Goal: Task Accomplishment & Management: Use online tool/utility

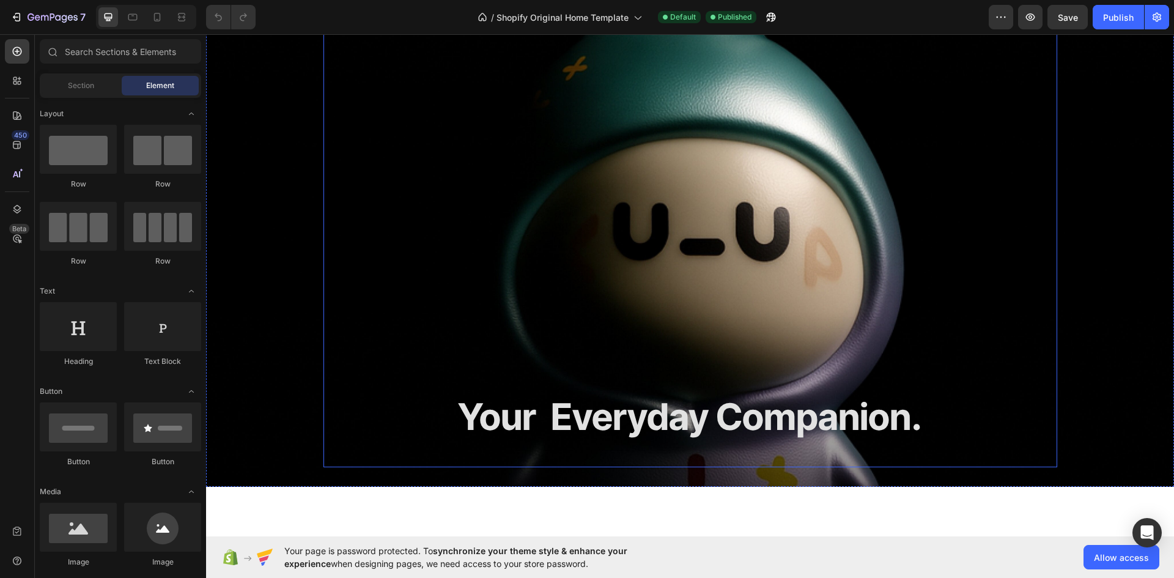
scroll to position [306, 0]
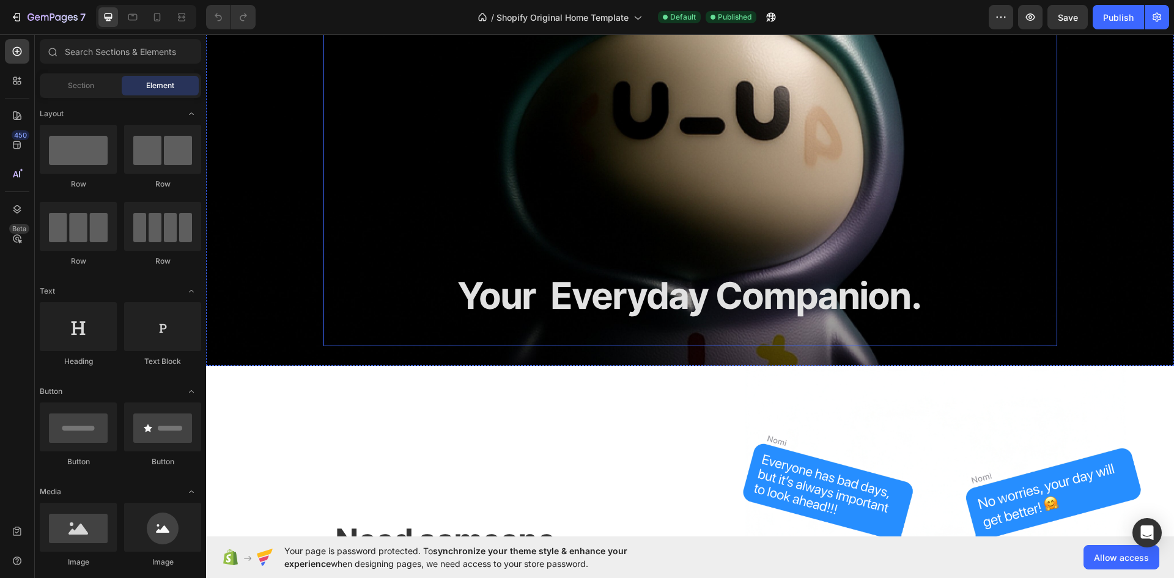
click at [396, 198] on div "Your Everyday Companion. Heading" at bounding box center [690, 85] width 714 height 503
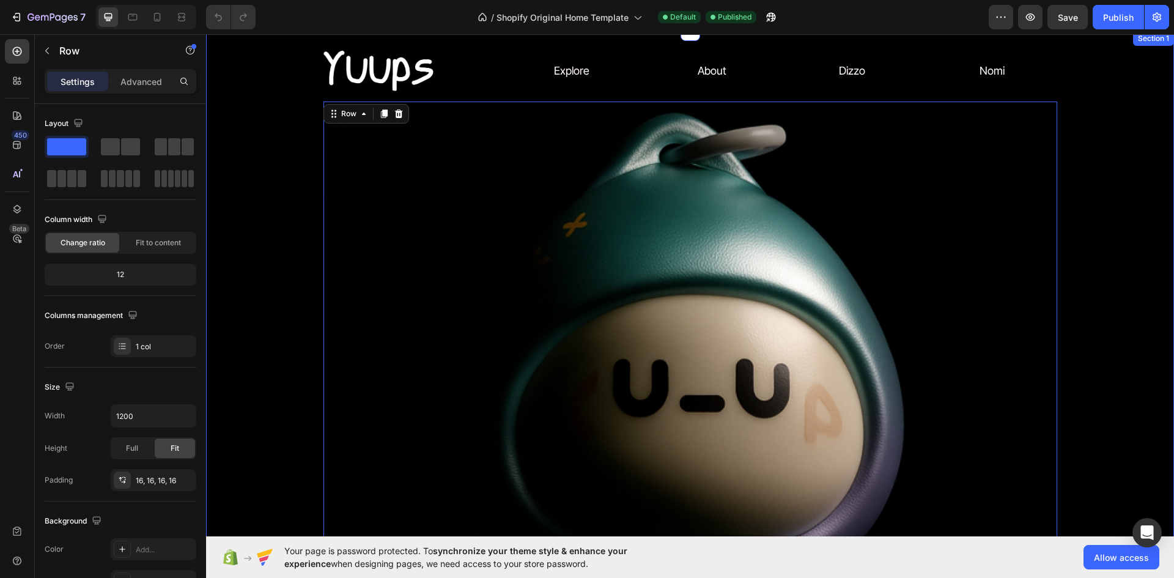
scroll to position [0, 0]
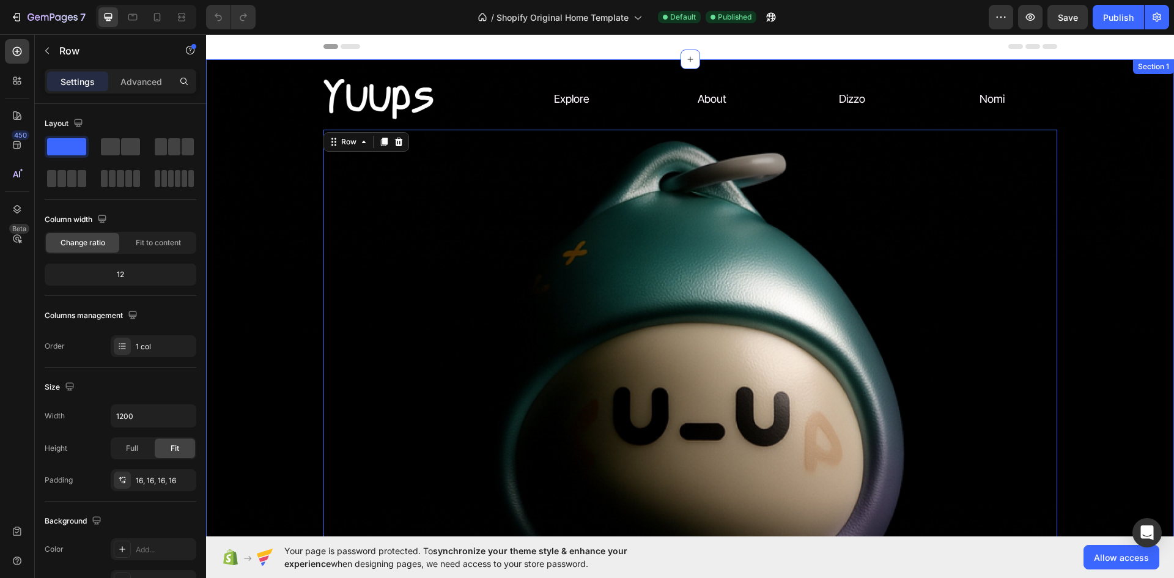
click at [258, 102] on div "Image Explore Text Block About Text Block Dizzo Text Block Nomi Text Block Row …" at bounding box center [690, 365] width 968 height 573
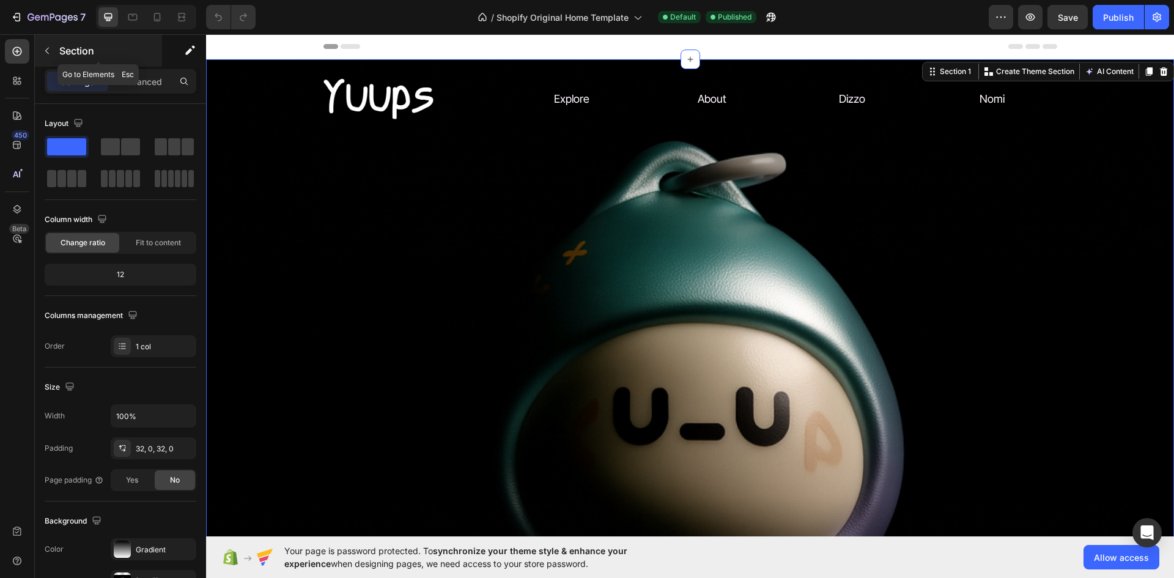
click at [69, 47] on p "Section" at bounding box center [109, 50] width 100 height 15
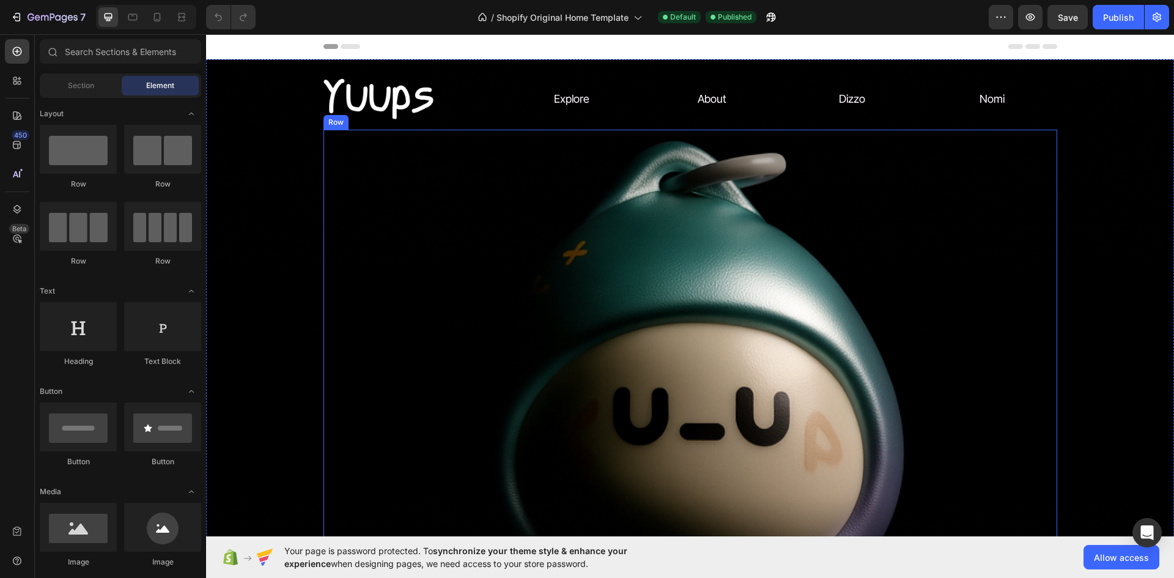
click at [393, 232] on div "Your Everyday Companion. Heading" at bounding box center [690, 390] width 714 height 503
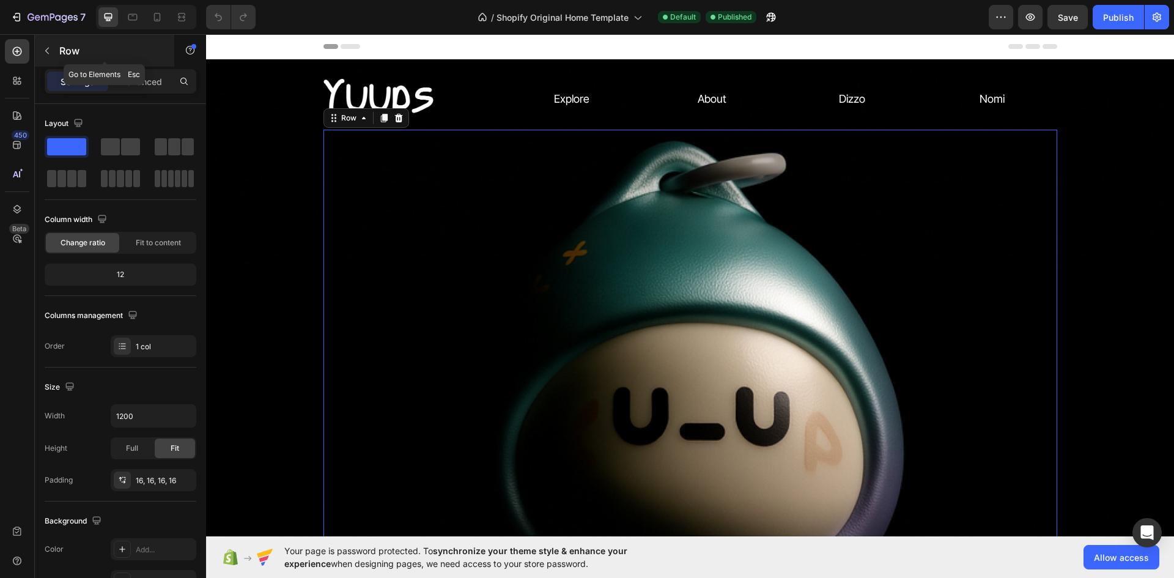
click at [56, 48] on button "button" at bounding box center [47, 51] width 20 height 20
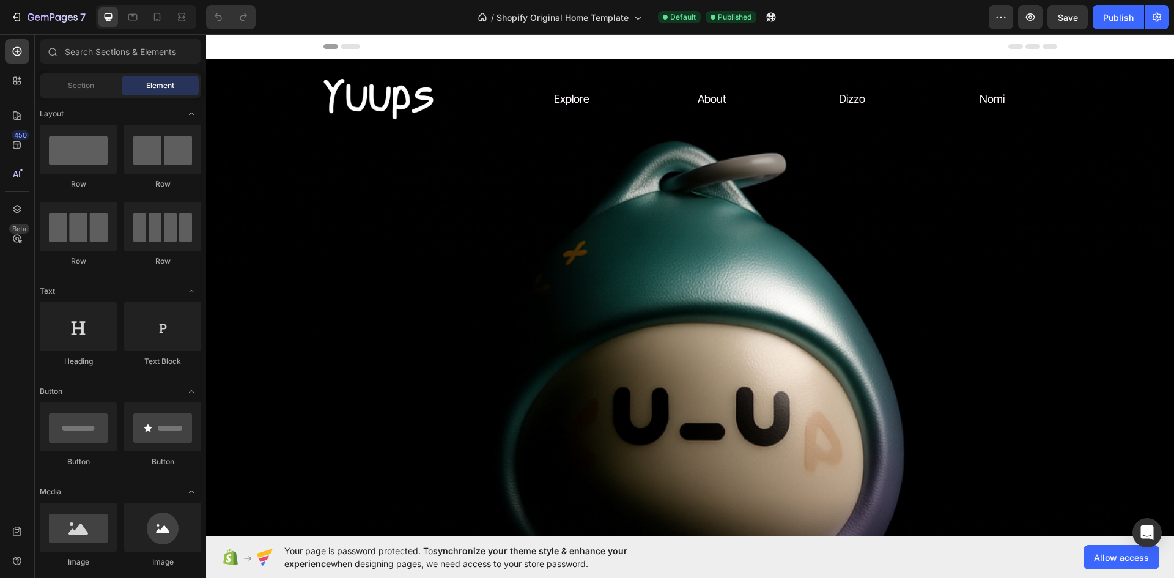
click at [95, 97] on div "Section Element" at bounding box center [120, 85] width 161 height 24
click at [94, 83] on span "Section" at bounding box center [81, 85] width 26 height 11
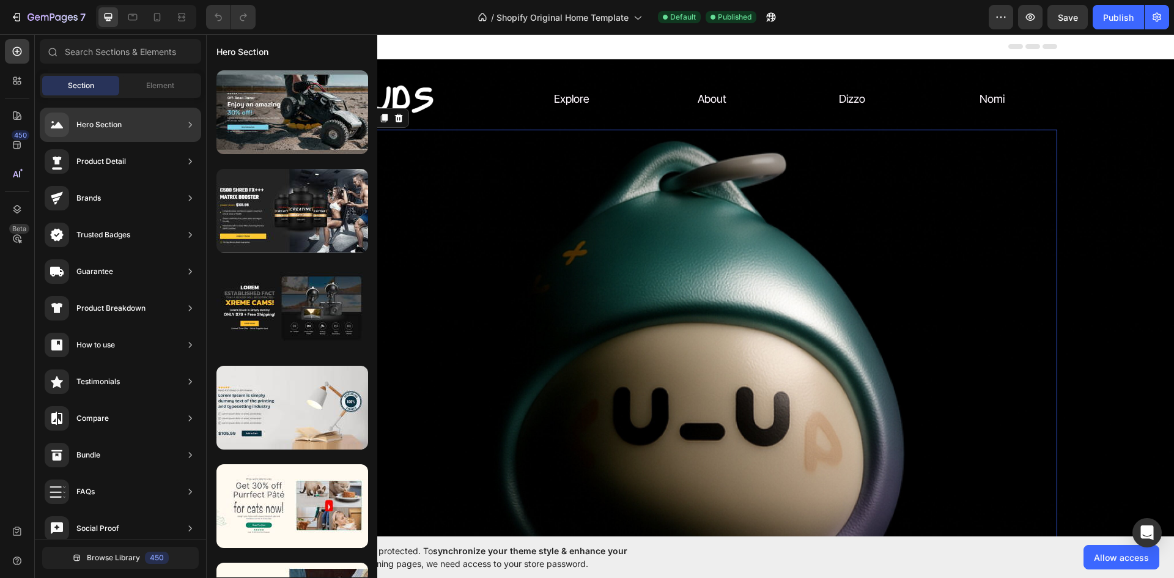
click at [383, 241] on div "Your Everyday Companion. Heading" at bounding box center [690, 390] width 714 height 503
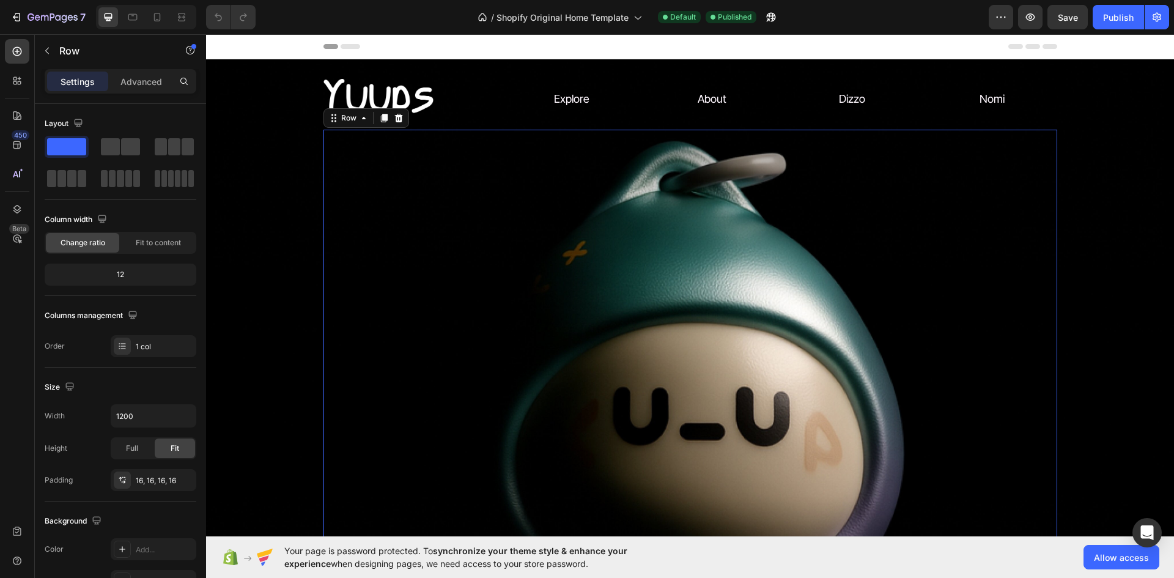
click at [380, 243] on div "Your Everyday Companion. Heading" at bounding box center [690, 390] width 714 height 503
click at [131, 78] on p "Advanced" at bounding box center [141, 81] width 42 height 13
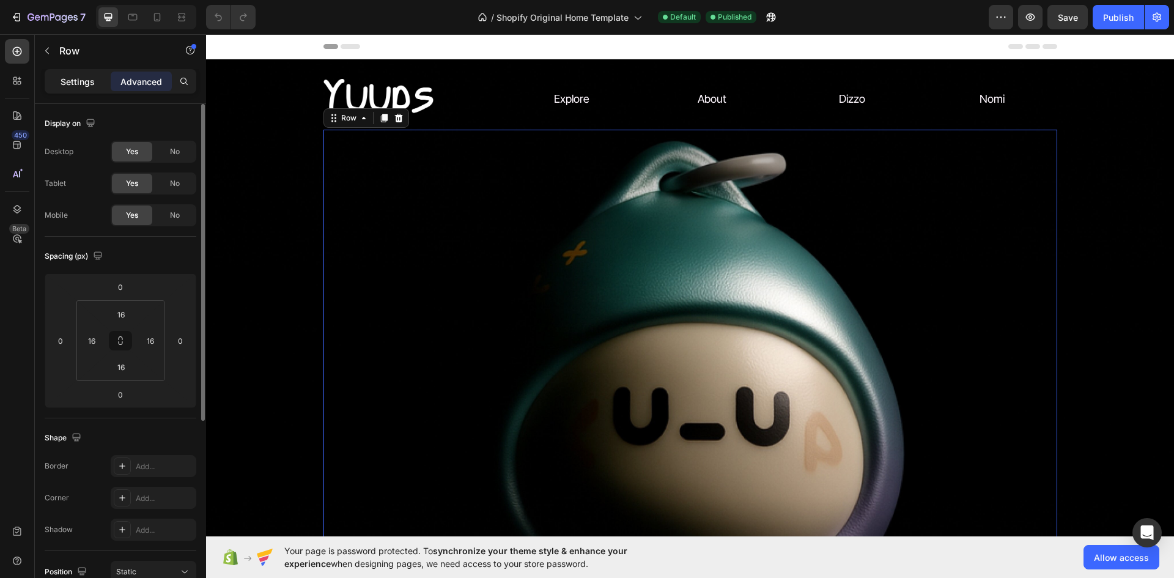
click at [88, 80] on p "Settings" at bounding box center [78, 81] width 34 height 13
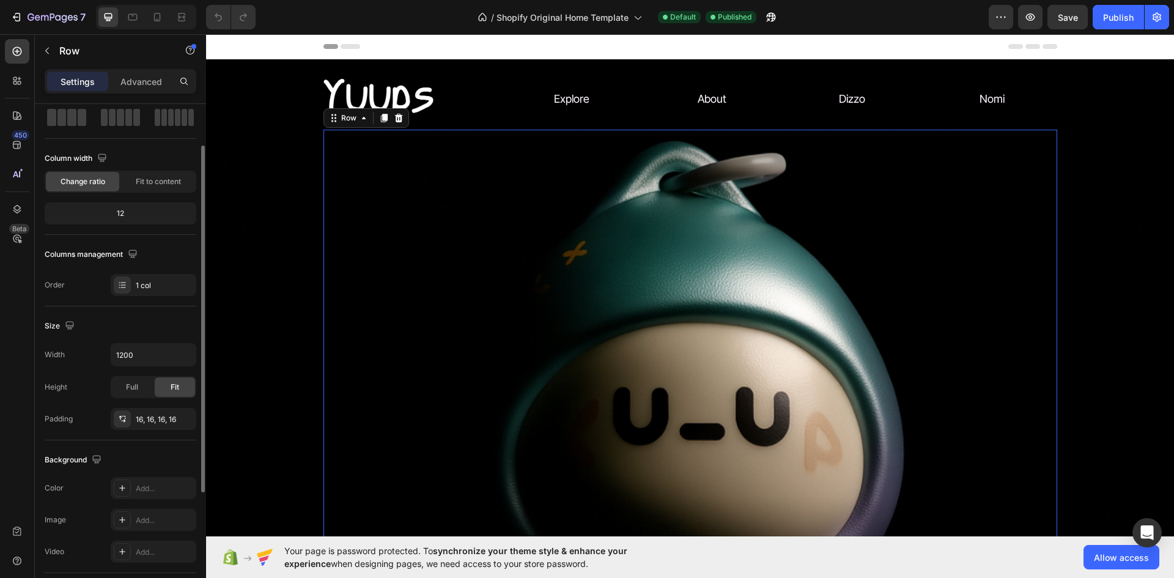
scroll to position [183, 0]
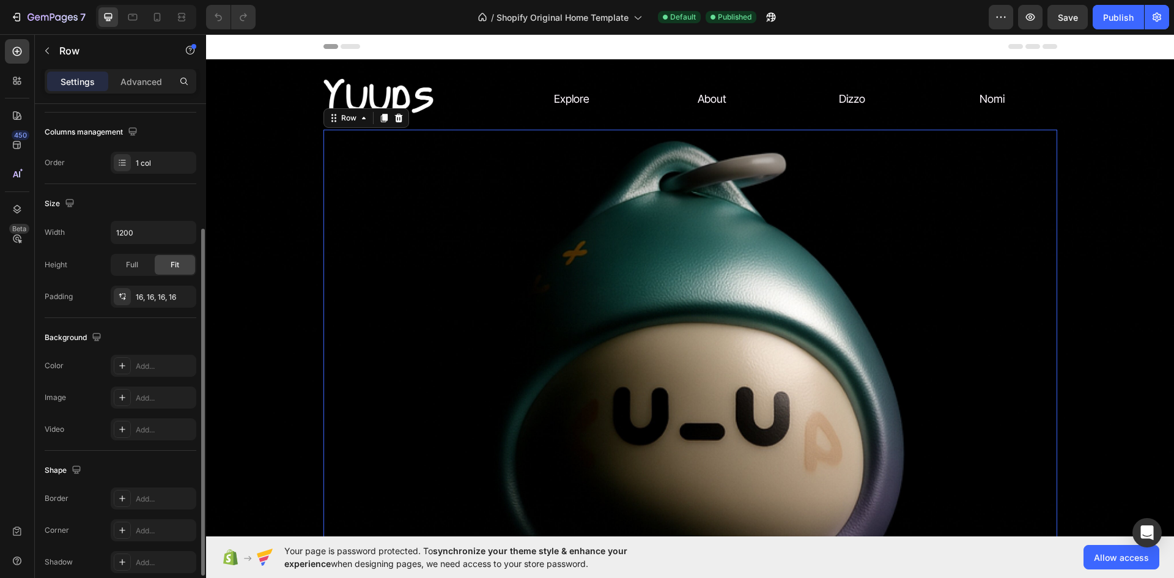
click at [433, 266] on div "Your Everyday Companion. Heading" at bounding box center [690, 390] width 714 height 503
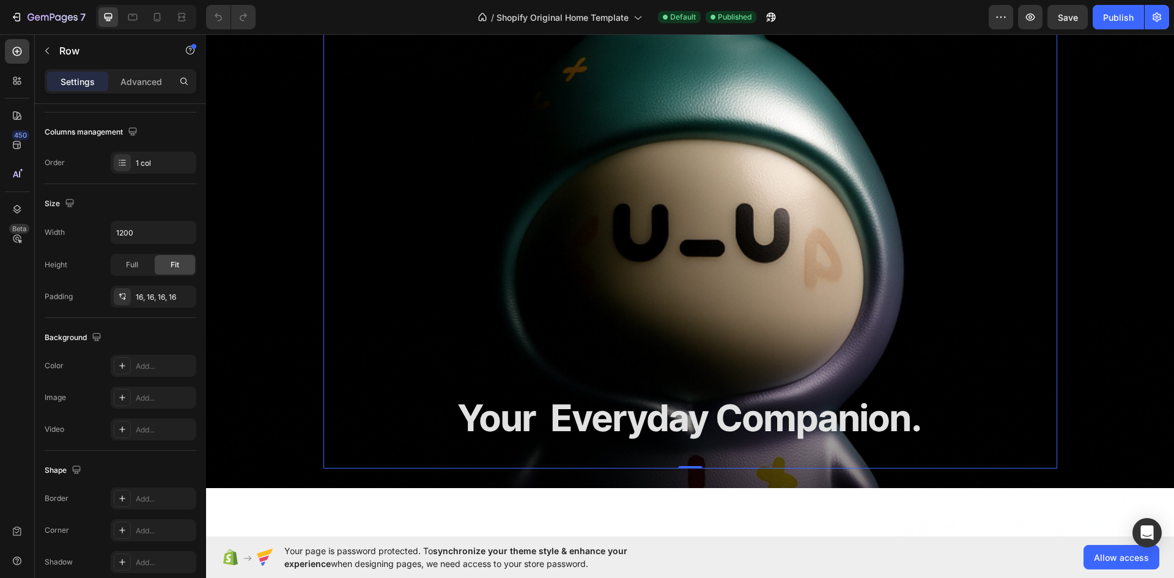
click at [612, 188] on div "Your Everyday Companion. Heading" at bounding box center [690, 207] width 714 height 503
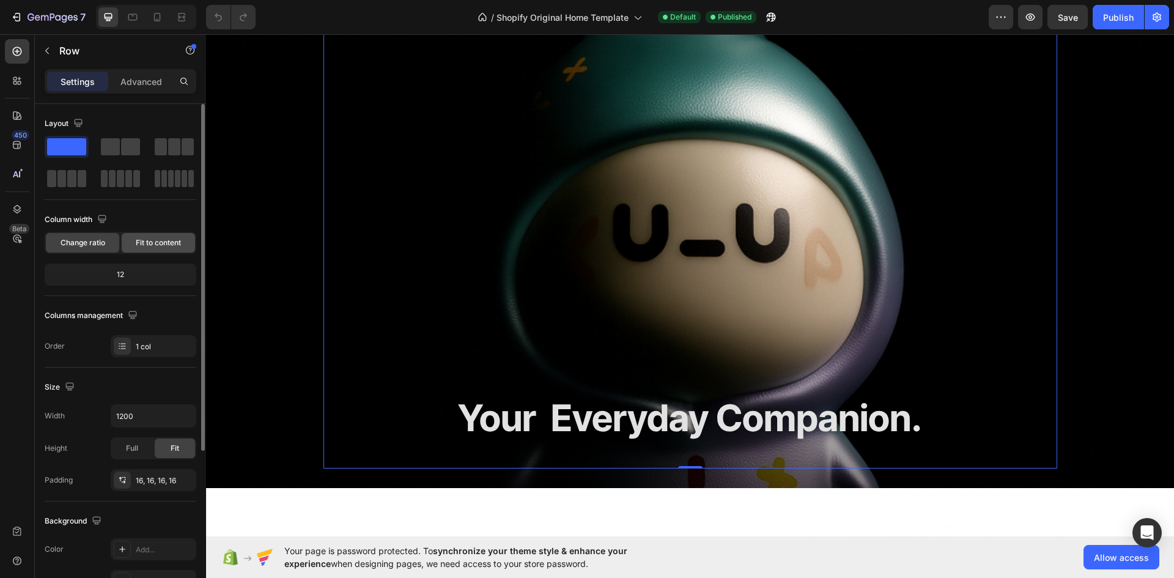
click at [137, 236] on div "Fit to content" at bounding box center [158, 243] width 73 height 20
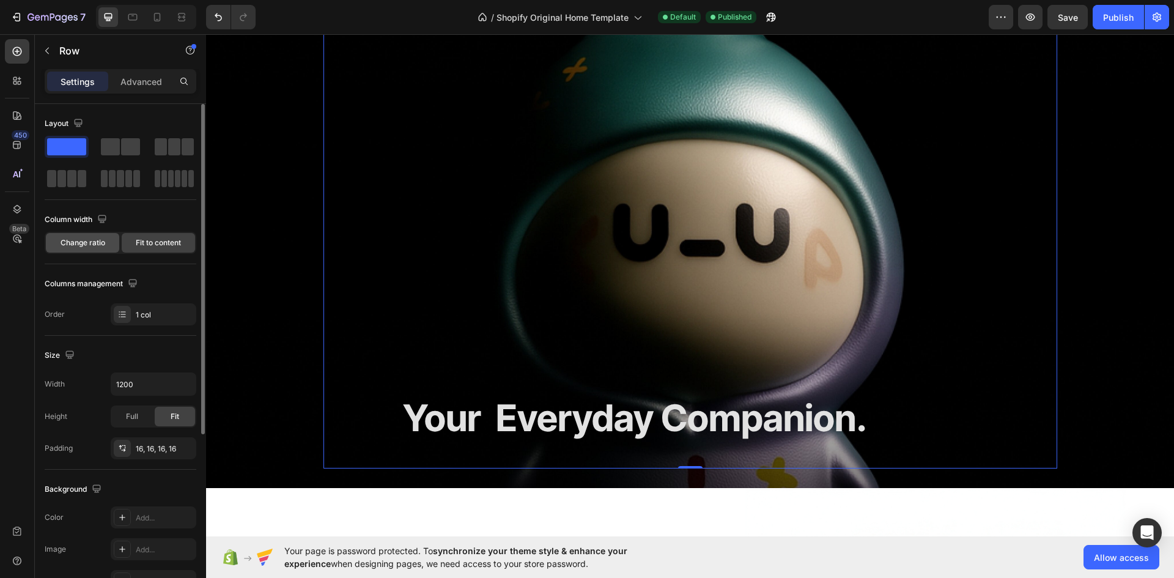
click at [87, 244] on span "Change ratio" at bounding box center [83, 242] width 45 height 11
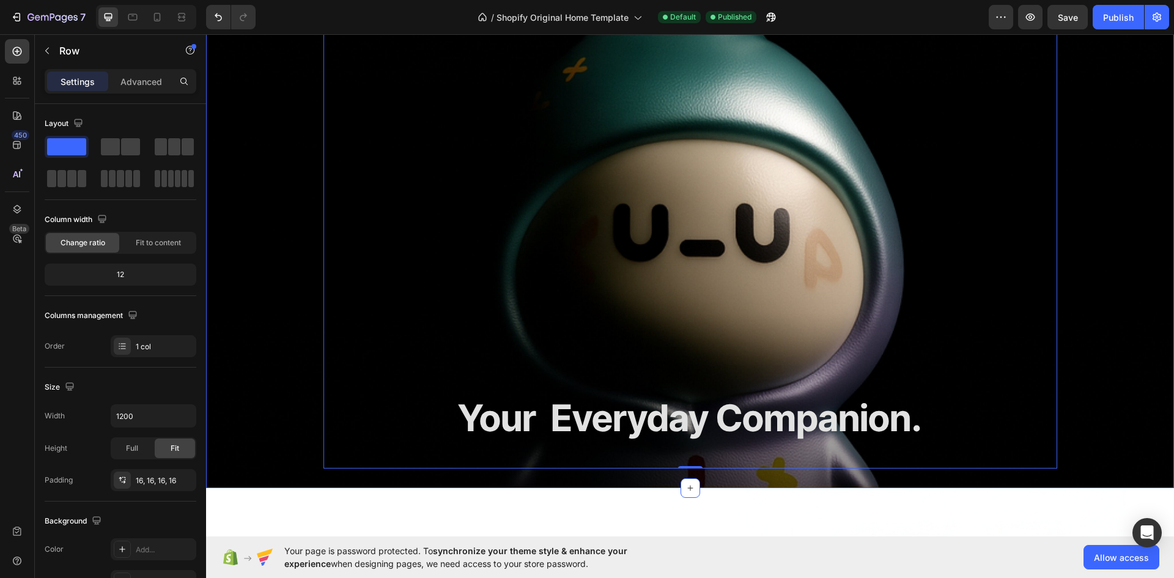
click at [225, 336] on div "Image Explore Text Block About Text Block Dizzo Text Block Nomi Text Block Row …" at bounding box center [690, 181] width 968 height 573
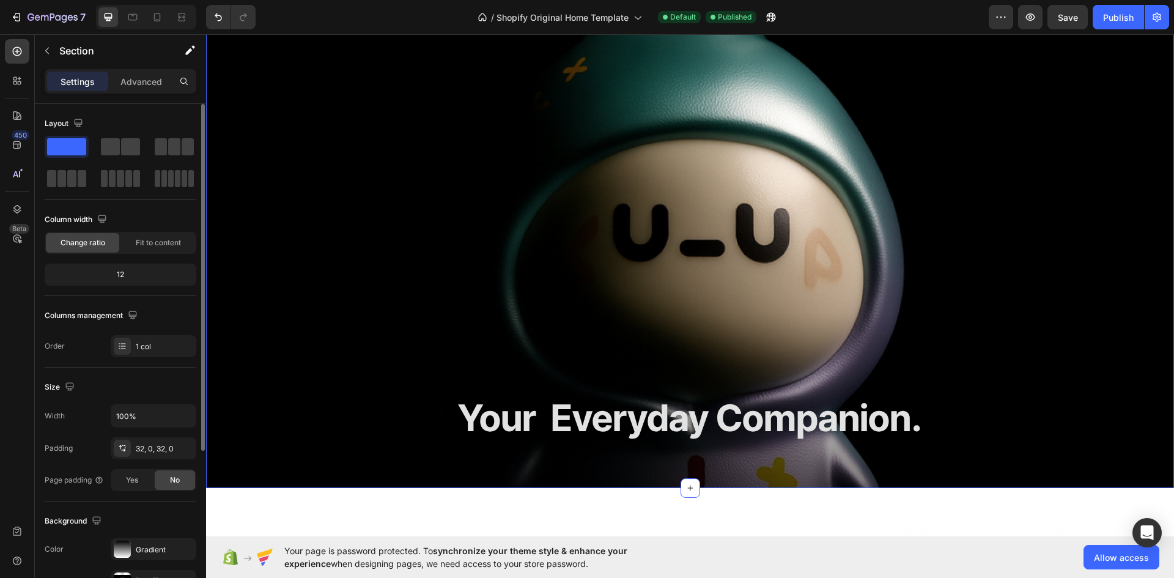
scroll to position [183, 0]
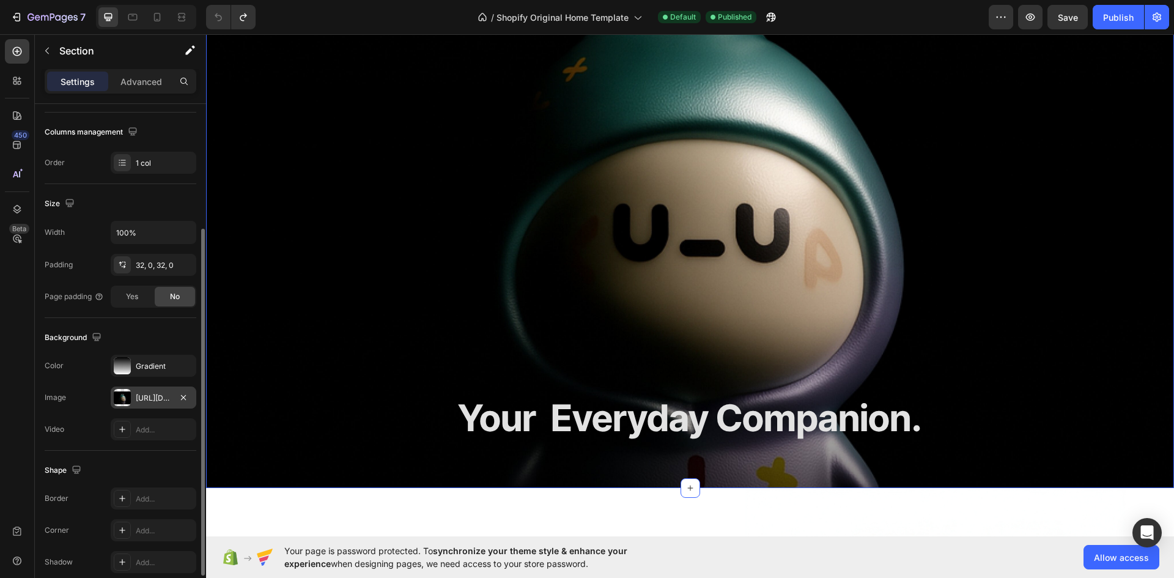
click at [115, 400] on div at bounding box center [122, 397] width 17 height 17
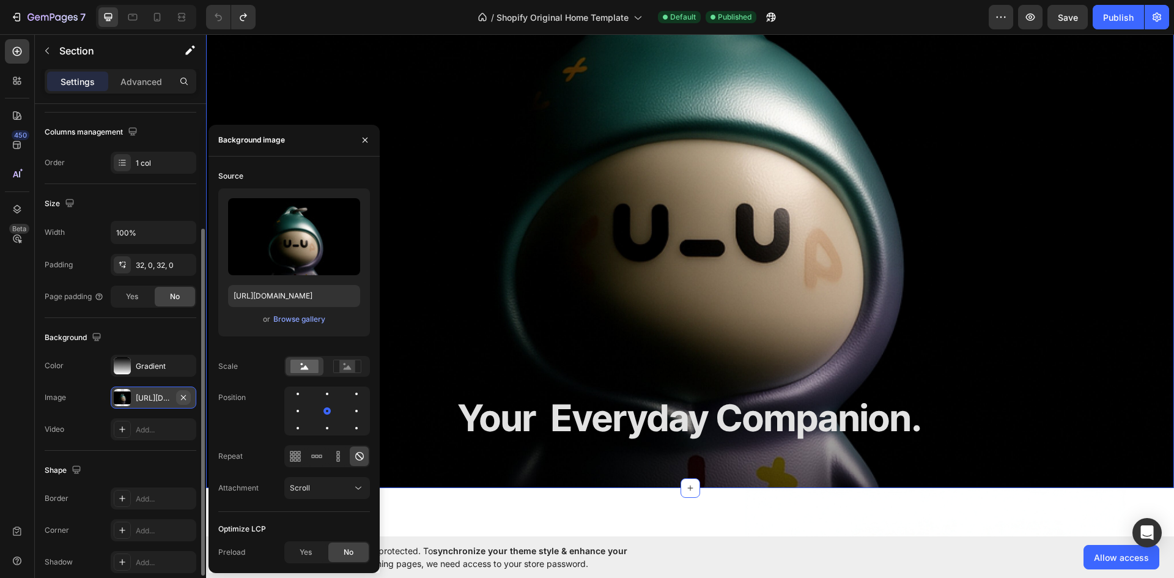
click at [181, 397] on icon "button" at bounding box center [184, 398] width 10 height 10
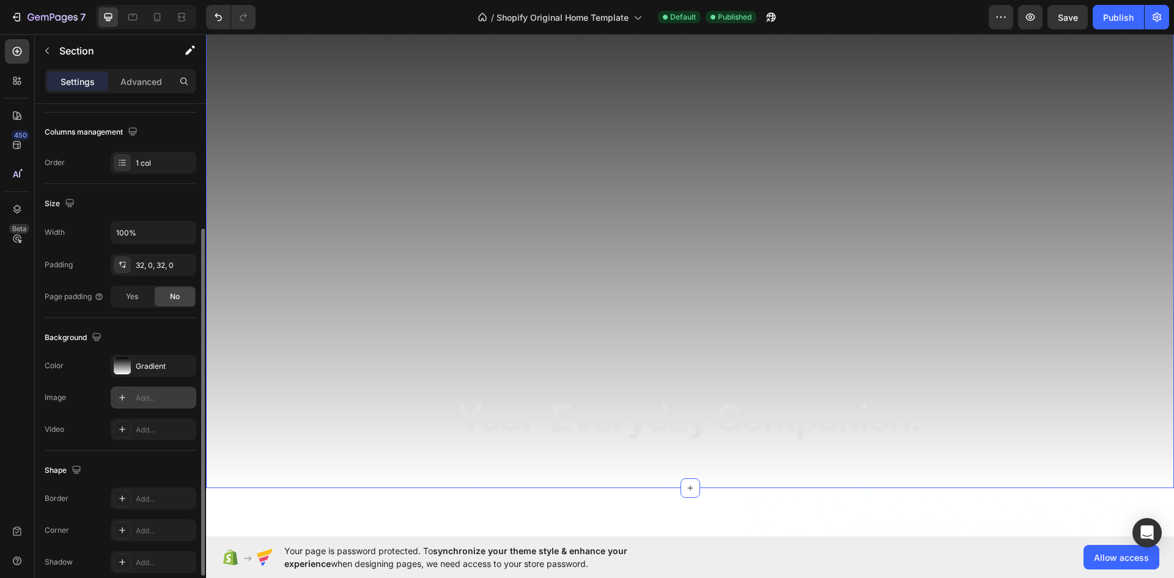
click at [122, 396] on icon at bounding box center [122, 398] width 10 height 10
type input "[URL][DOMAIN_NAME]"
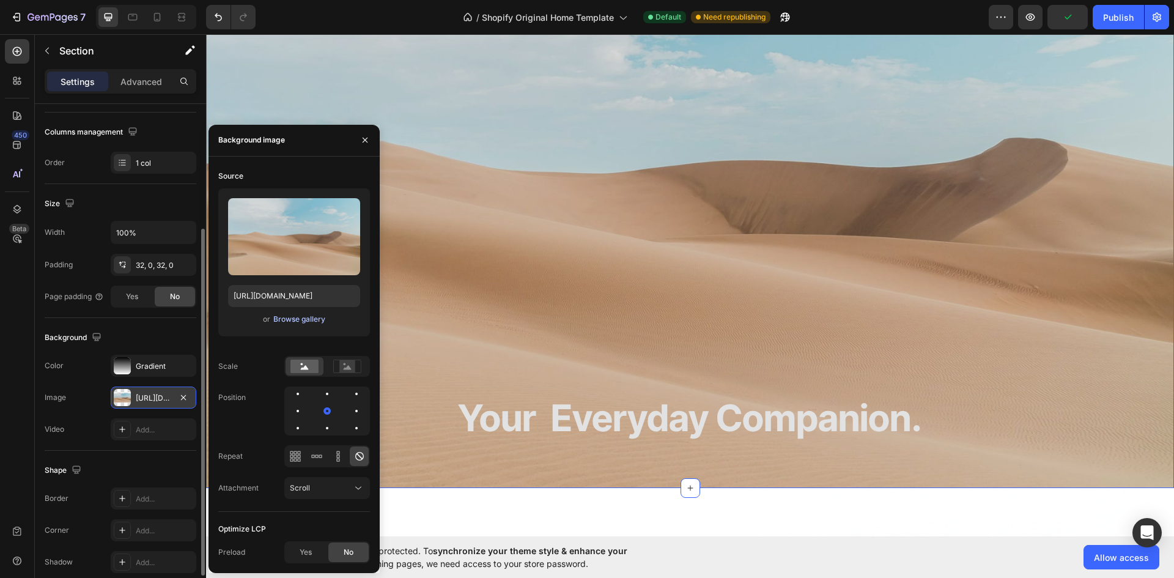
click at [286, 324] on div "Browse gallery" at bounding box center [299, 319] width 52 height 11
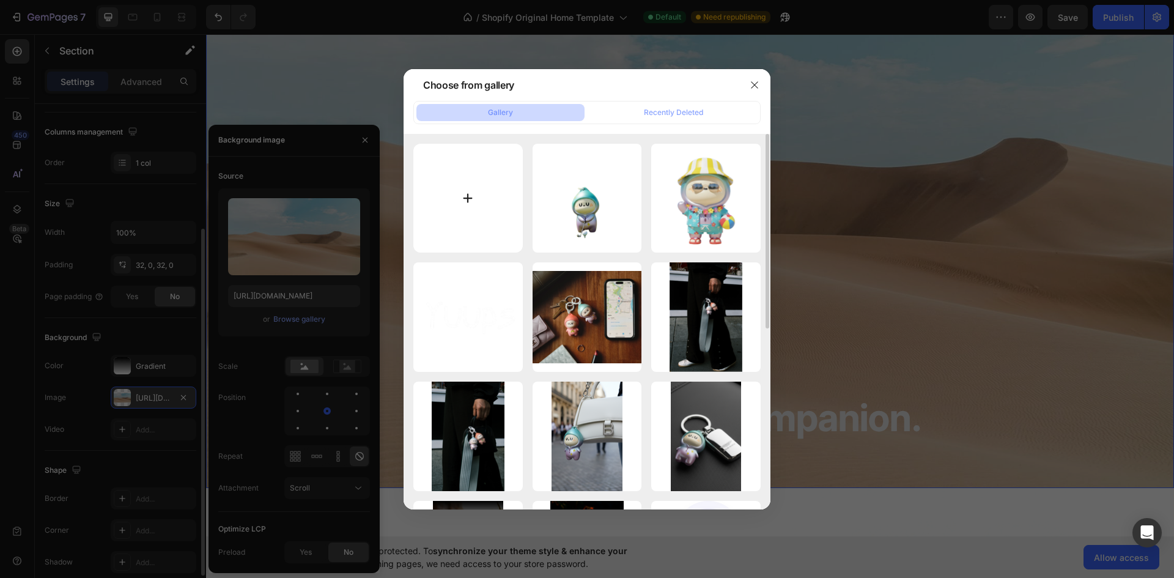
click at [483, 157] on input "file" at bounding box center [467, 198] width 109 height 109
type input "C:\fakepath\image 296.png"
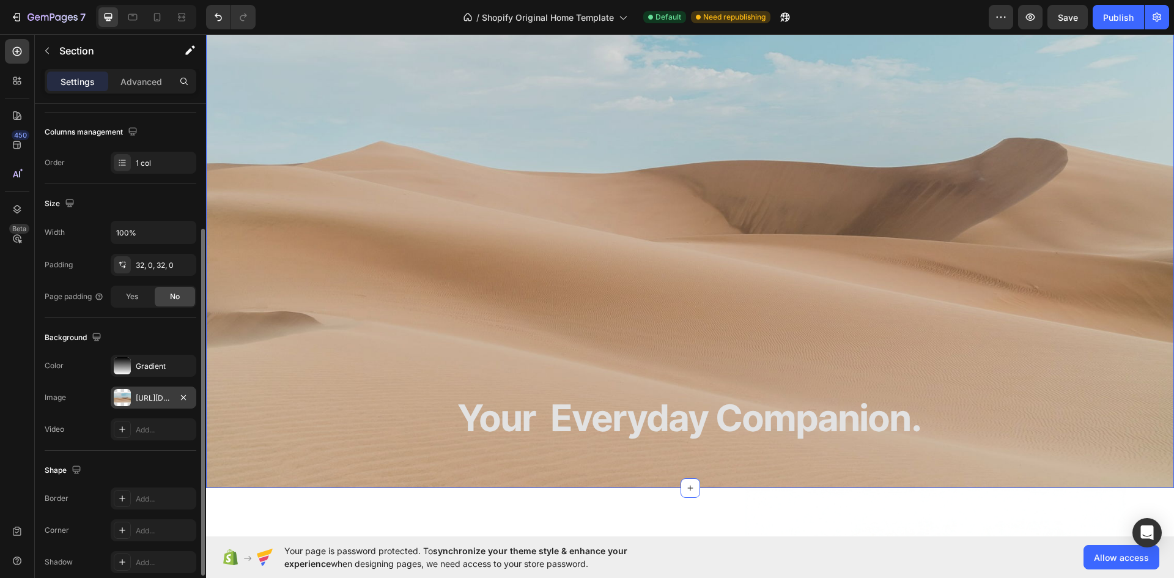
click at [282, 81] on div "Image Explore Text Block About Text Block Dizzo Text Block Nomi Text Block Row …" at bounding box center [690, 181] width 968 height 573
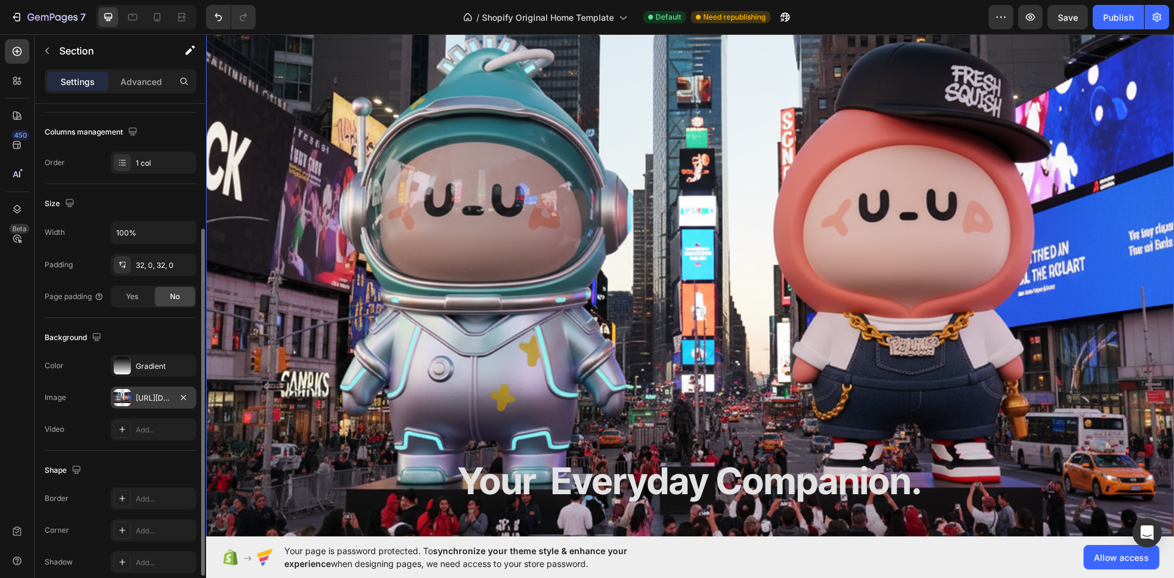
scroll to position [122, 0]
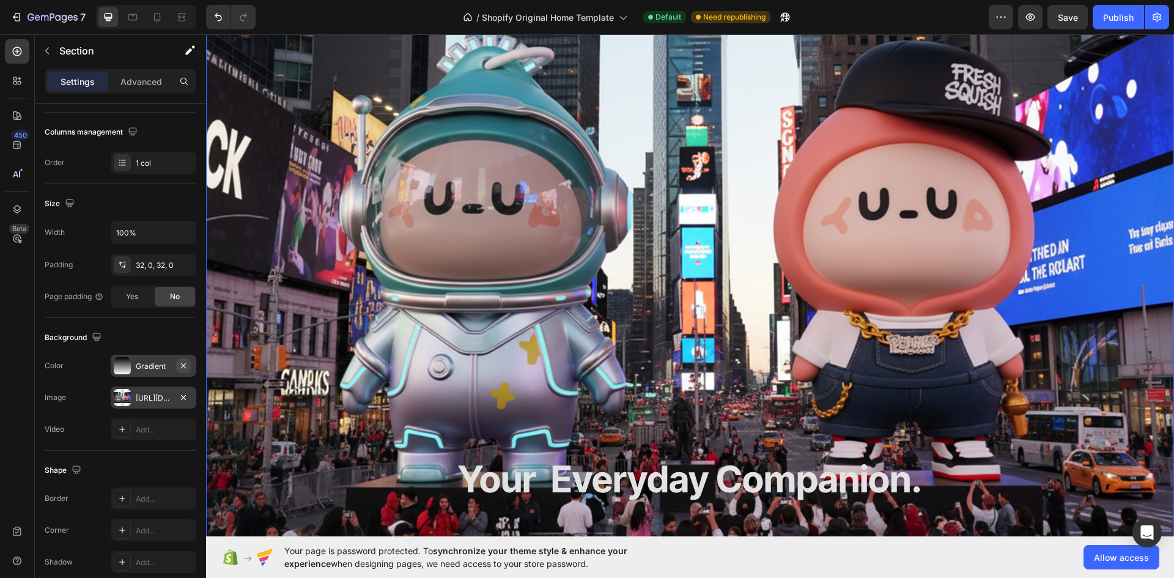
click at [179, 365] on icon "button" at bounding box center [184, 366] width 10 height 10
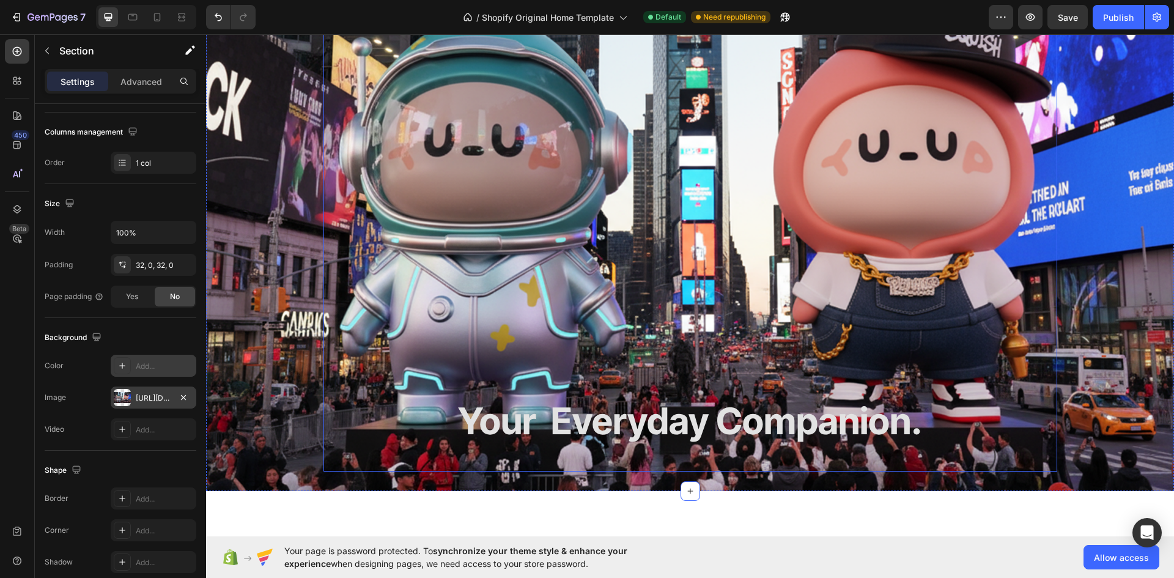
scroll to position [183, 0]
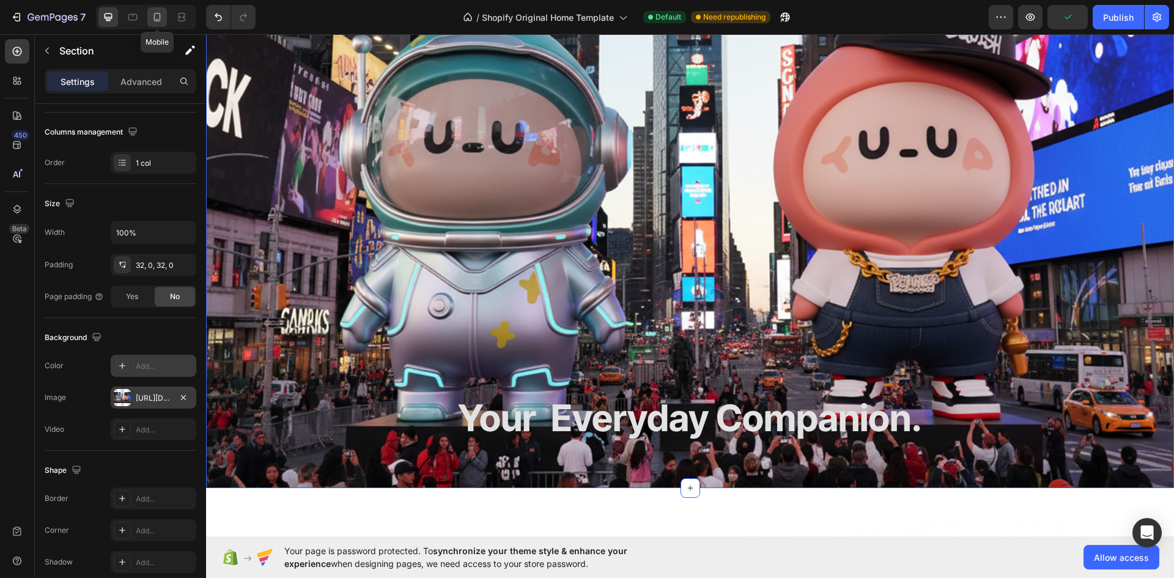
click at [160, 13] on icon at bounding box center [157, 17] width 7 height 9
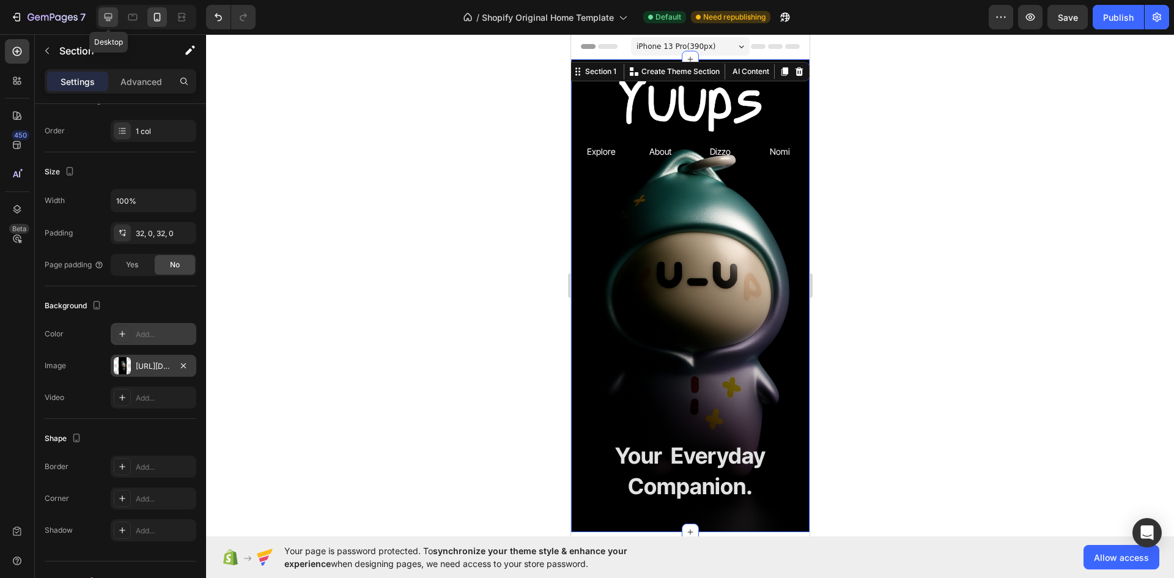
click at [109, 12] on icon at bounding box center [108, 17] width 12 height 12
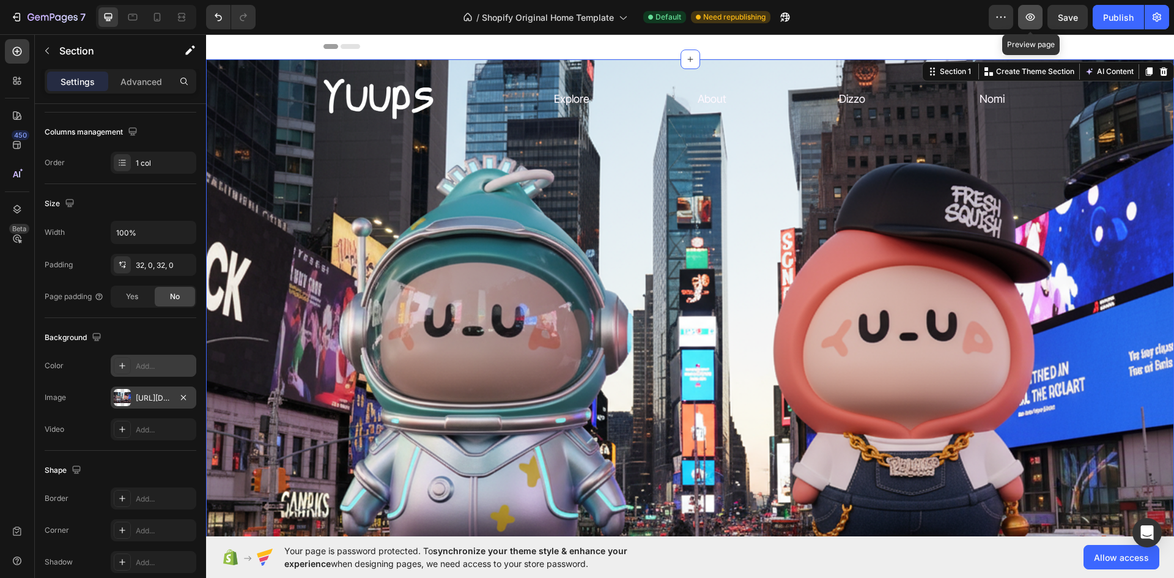
click at [1031, 10] on button "button" at bounding box center [1030, 17] width 24 height 24
click at [127, 394] on div at bounding box center [122, 397] width 17 height 17
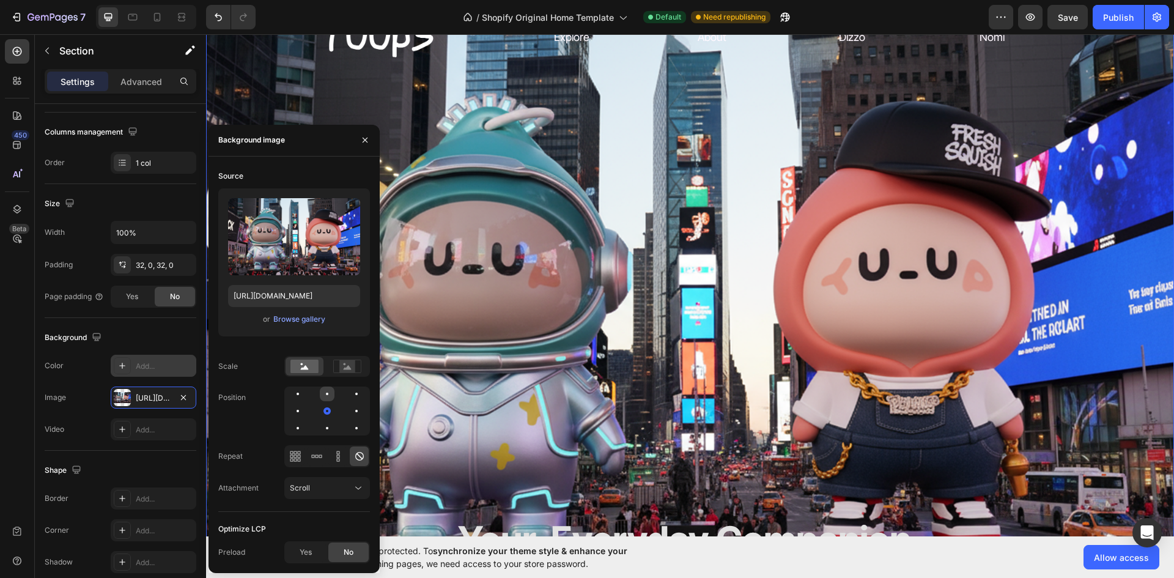
scroll to position [61, 0]
click at [664, 327] on div "Your Everyday Companion. Heading" at bounding box center [690, 329] width 714 height 503
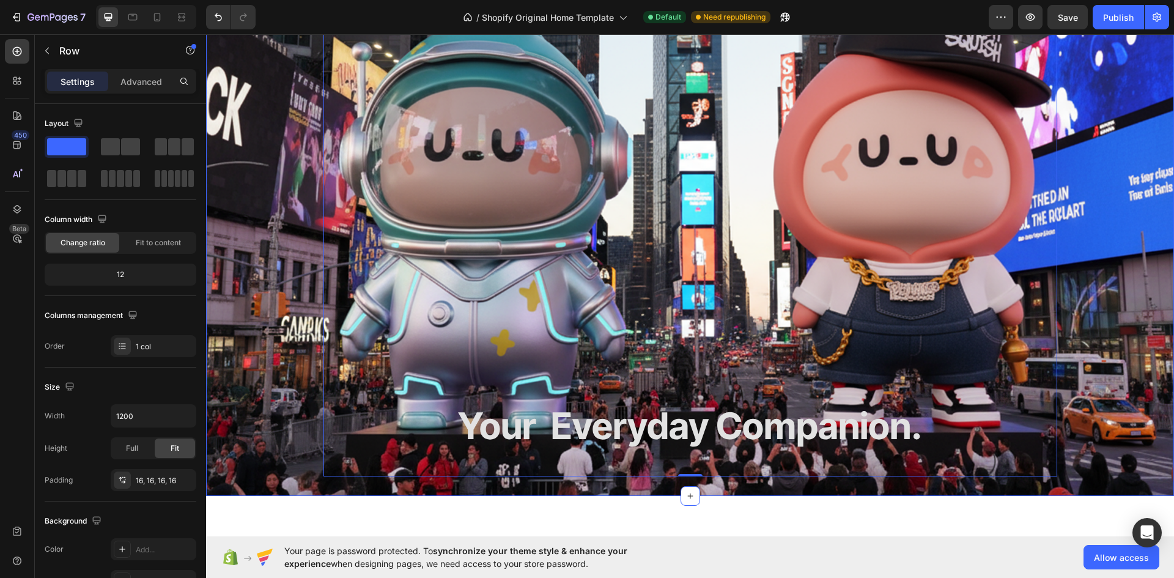
scroll to position [0, 0]
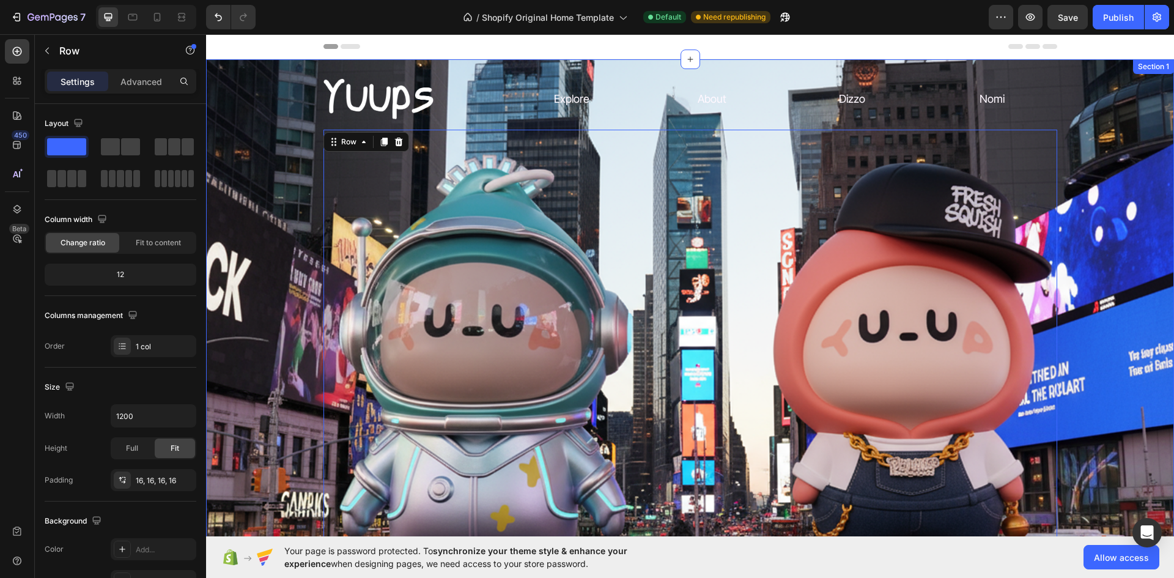
click at [228, 130] on div "Image Explore Text Block About Text Block Dizzo Text Block Nomi Text Block Row …" at bounding box center [690, 365] width 968 height 573
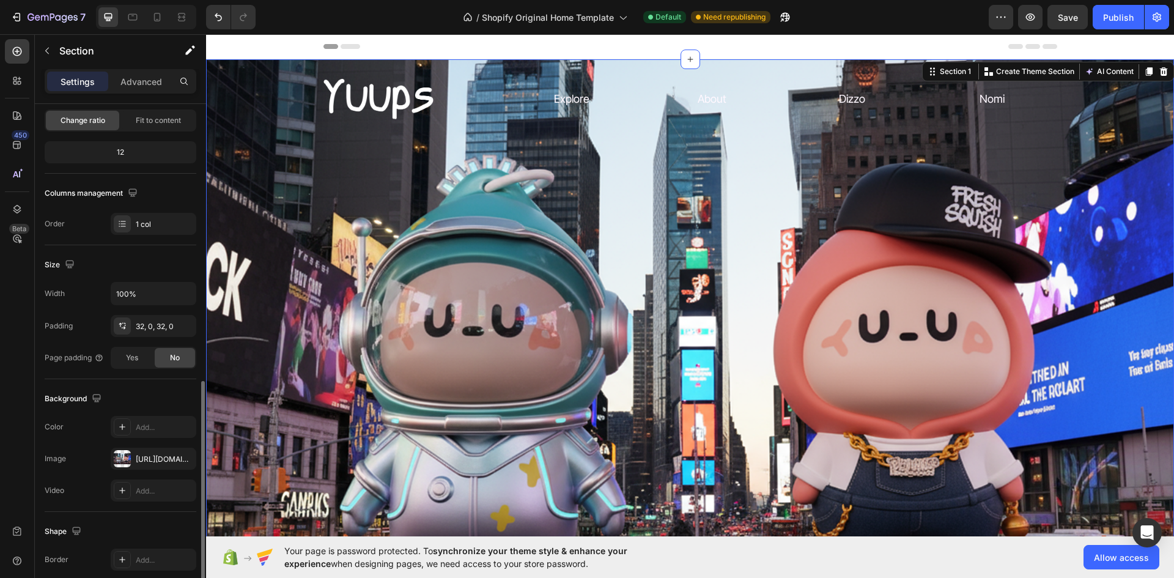
scroll to position [237, 0]
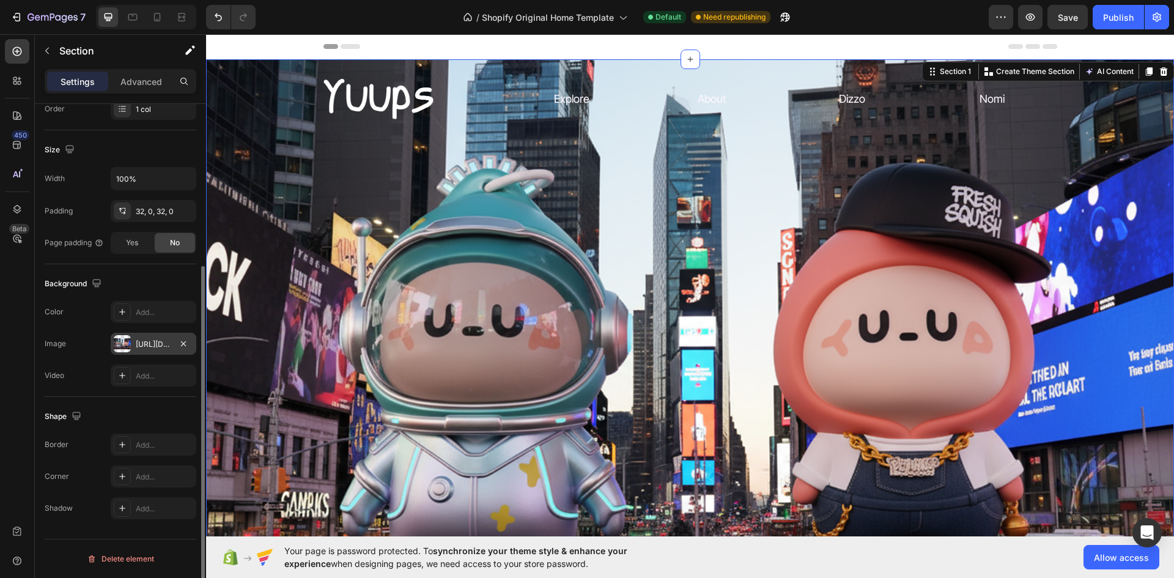
click at [167, 346] on div "[URL][DOMAIN_NAME]" at bounding box center [153, 344] width 35 height 11
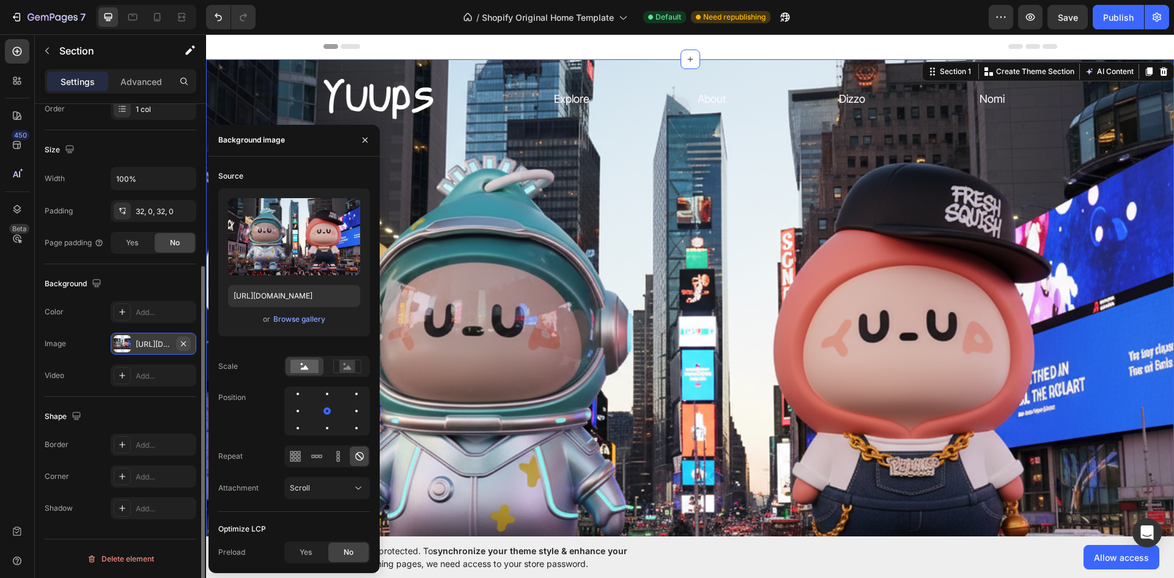
click at [179, 346] on icon "button" at bounding box center [184, 344] width 10 height 10
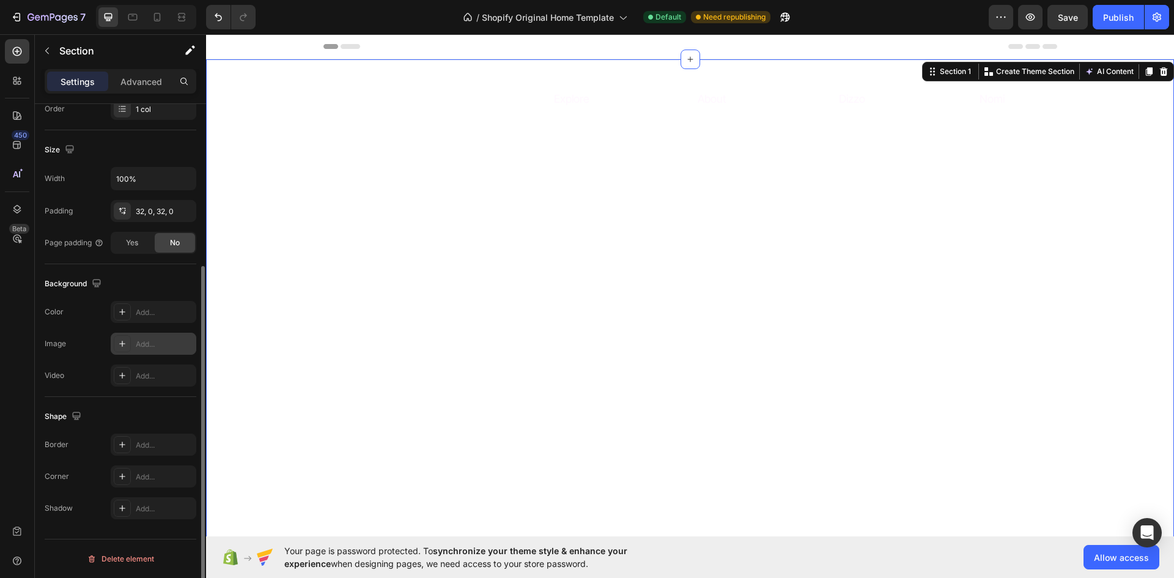
click at [119, 337] on div at bounding box center [122, 343] width 17 height 17
type input "[URL][DOMAIN_NAME]"
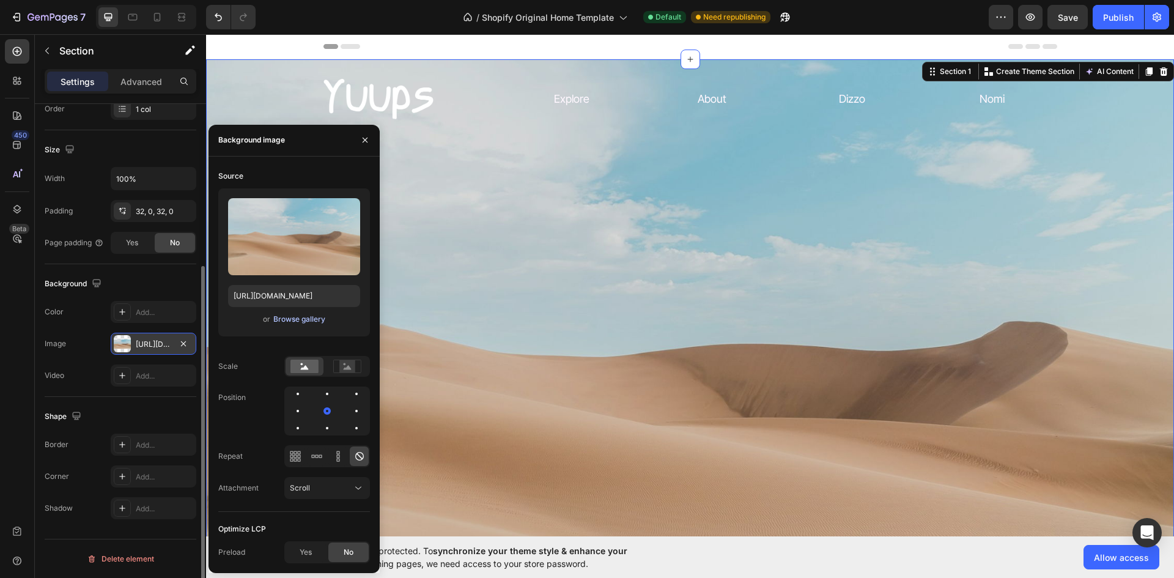
click at [317, 314] on div "Browse gallery" at bounding box center [299, 319] width 52 height 11
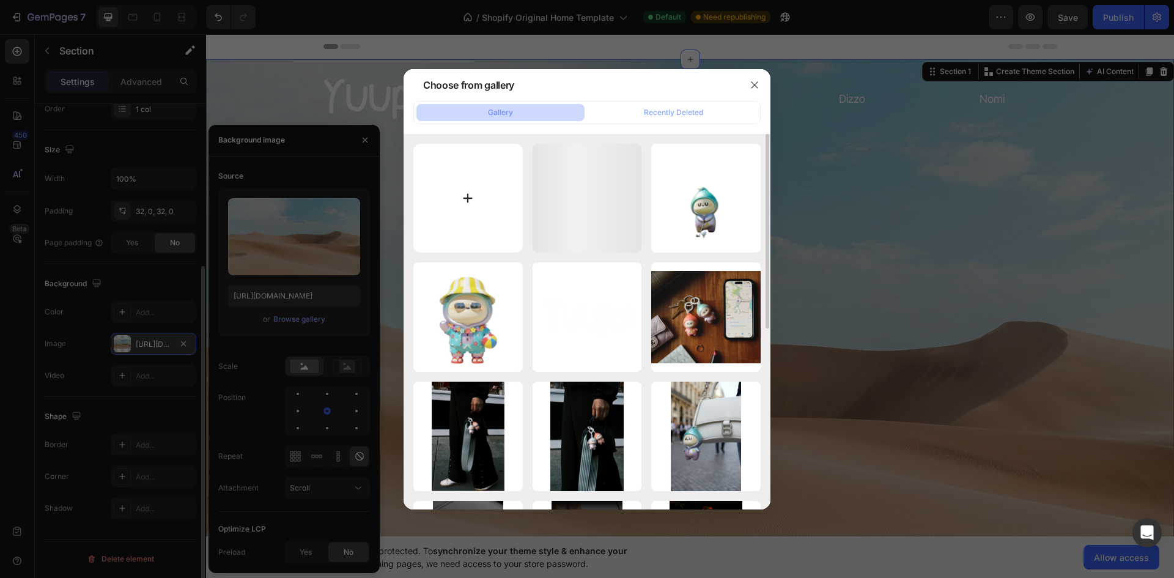
click at [470, 191] on input "file" at bounding box center [467, 198] width 109 height 109
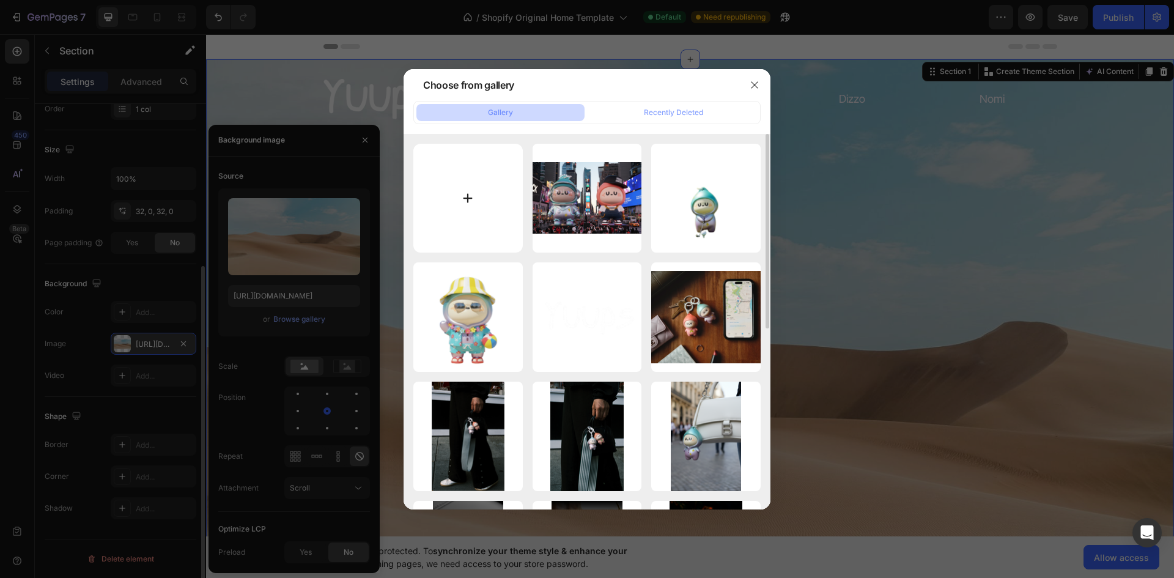
type input "C:\fakepath\ChatGPT Image [DATE], 06_53_10 PM 2.png"
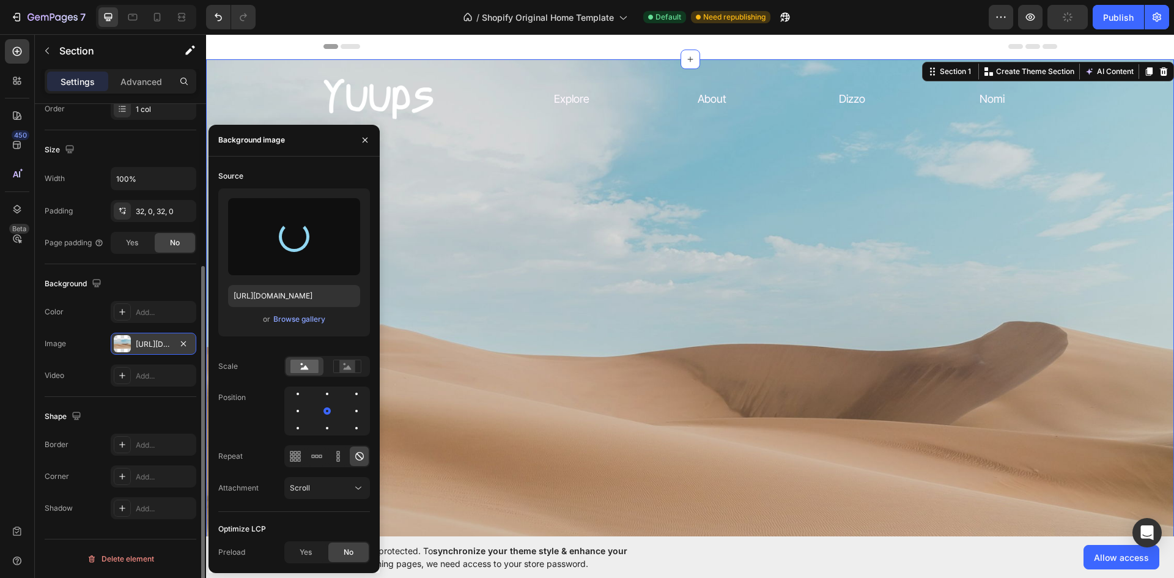
type input "[URL][DOMAIN_NAME]"
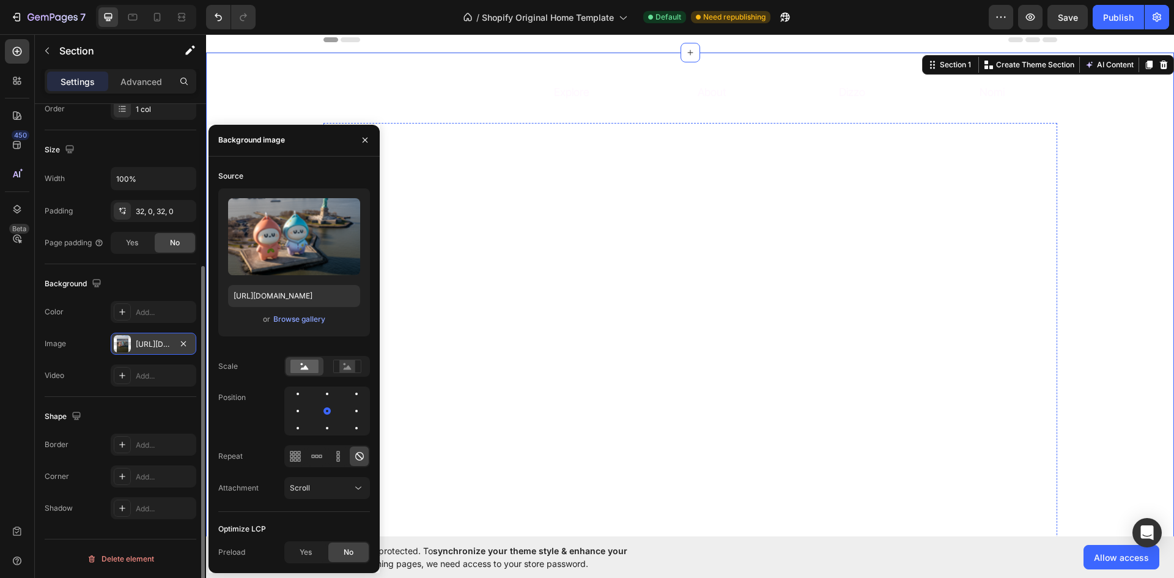
scroll to position [0, 0]
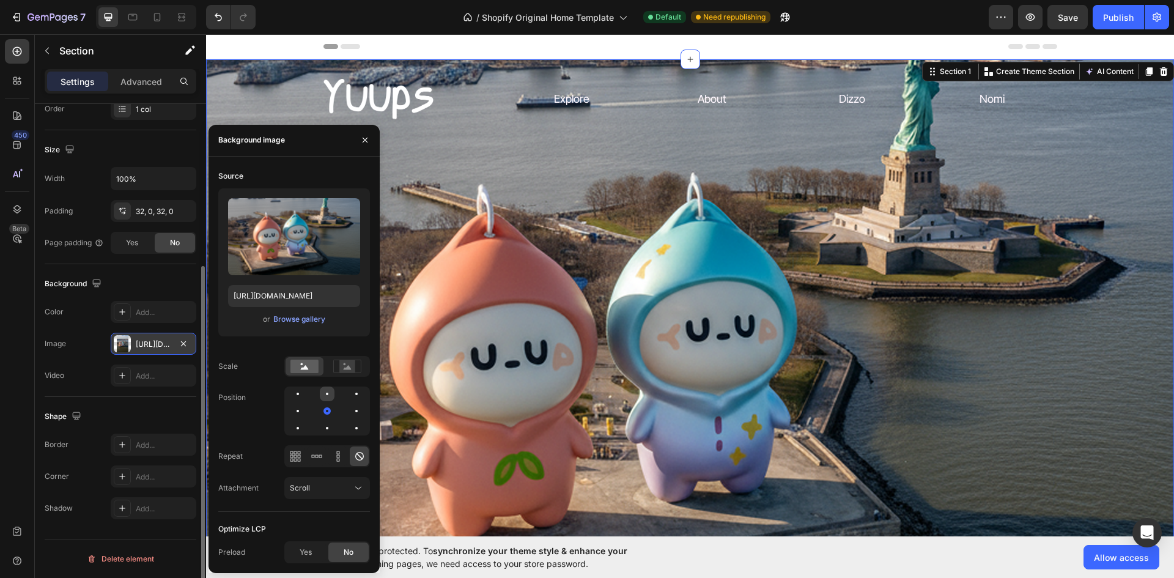
click at [328, 394] on div at bounding box center [327, 394] width 15 height 15
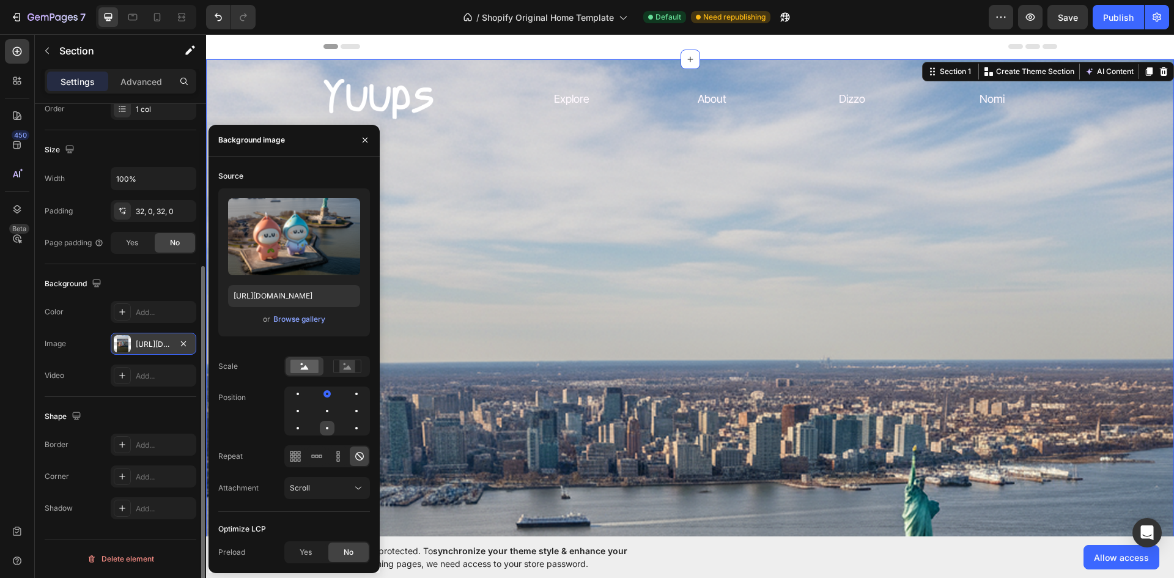
click at [322, 425] on div at bounding box center [327, 428] width 15 height 15
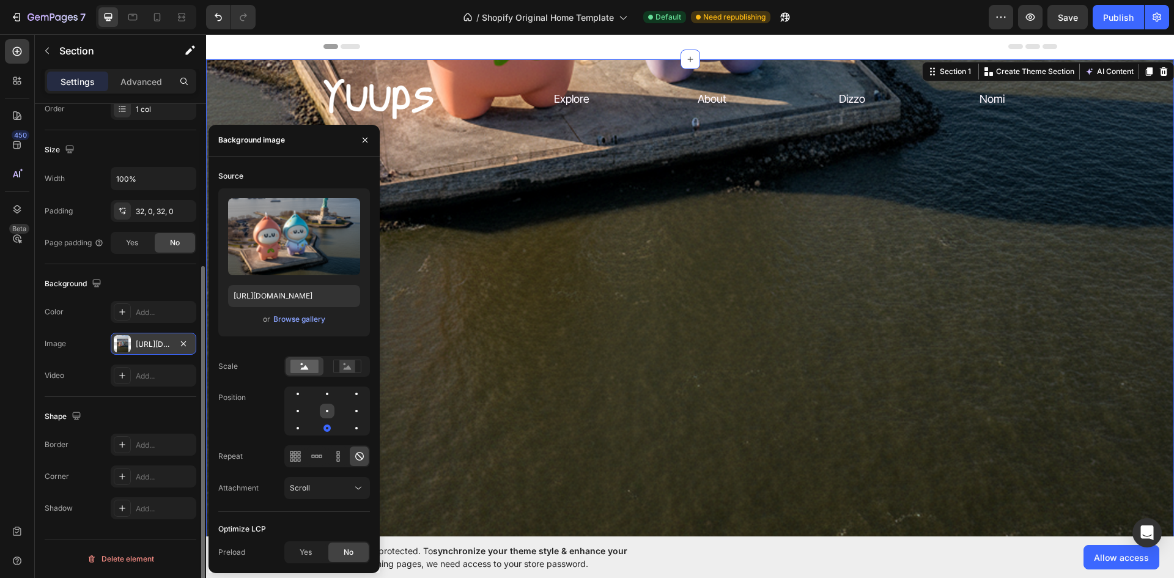
click at [324, 407] on div at bounding box center [327, 411] width 15 height 15
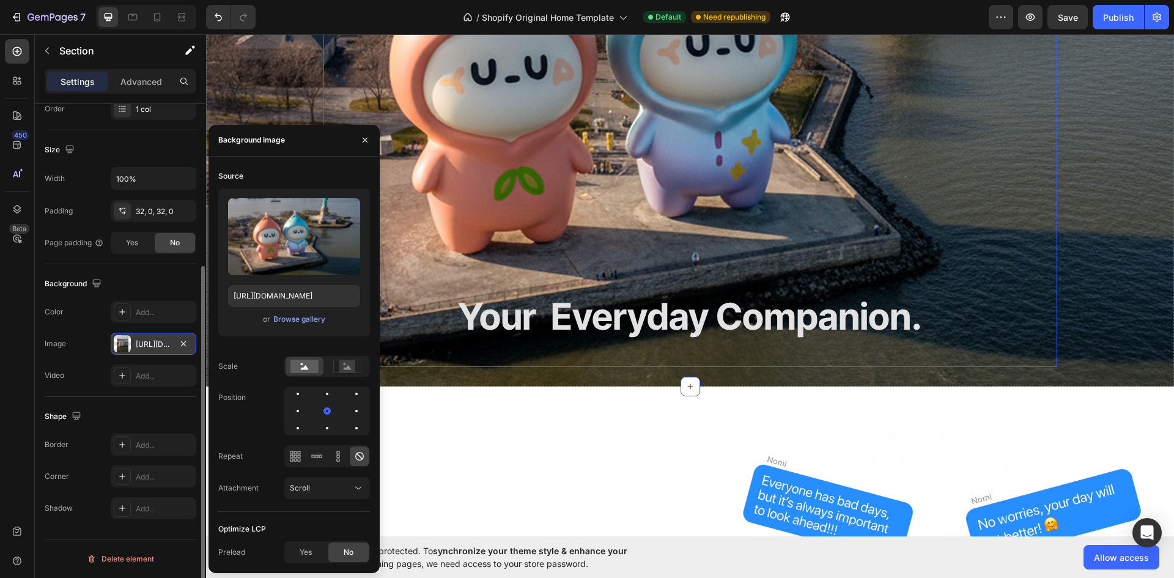
scroll to position [306, 0]
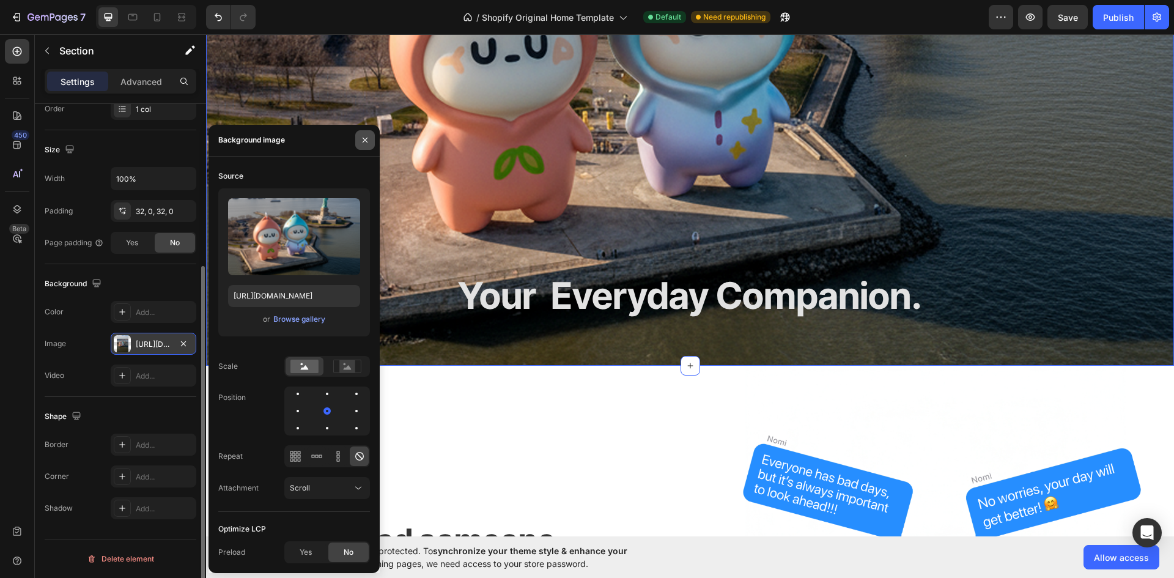
click at [365, 136] on icon "button" at bounding box center [365, 140] width 10 height 10
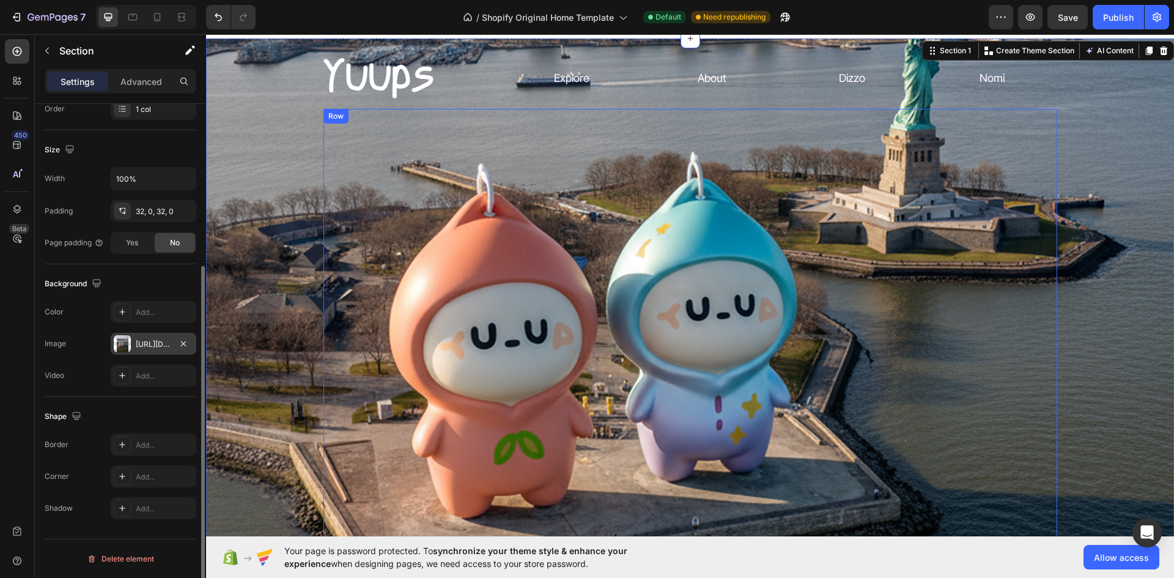
scroll to position [122, 0]
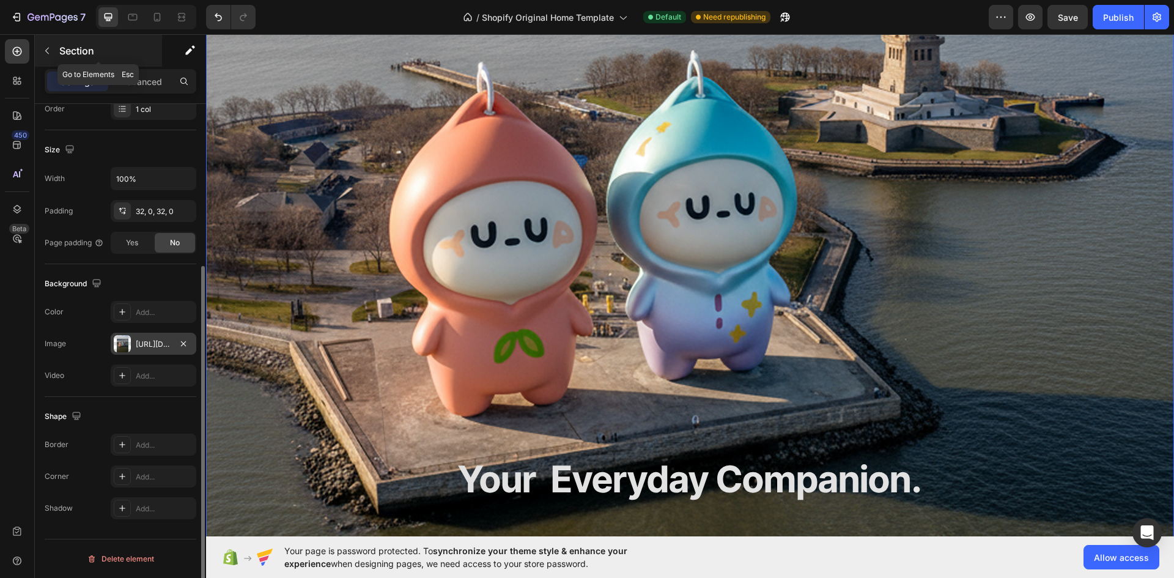
click at [50, 48] on icon "button" at bounding box center [47, 51] width 10 height 10
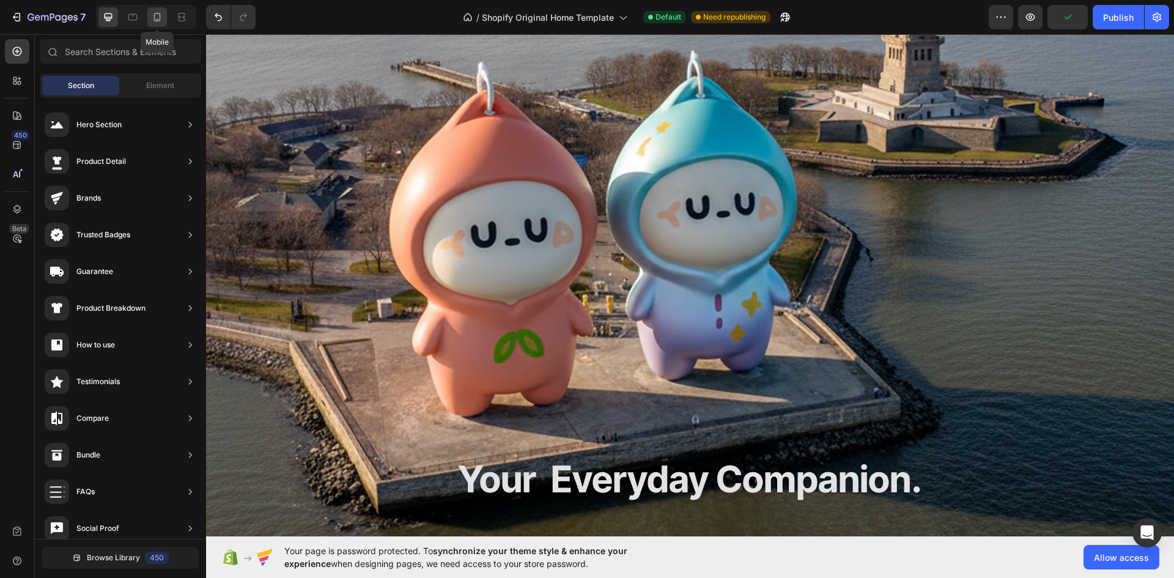
click at [163, 18] on icon at bounding box center [157, 17] width 12 height 12
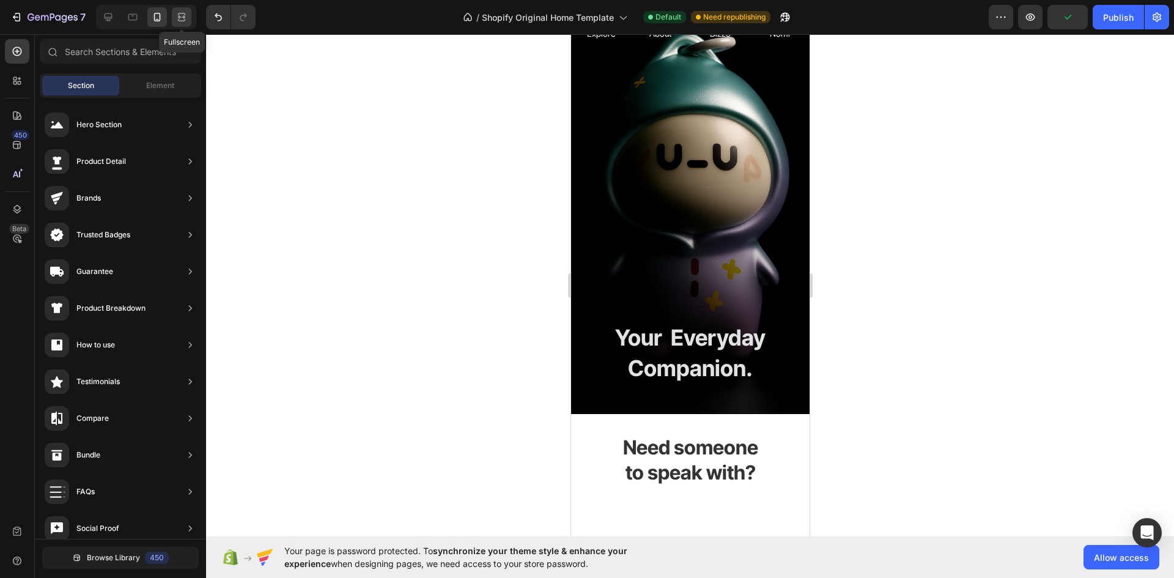
click at [176, 18] on icon at bounding box center [182, 17] width 12 height 12
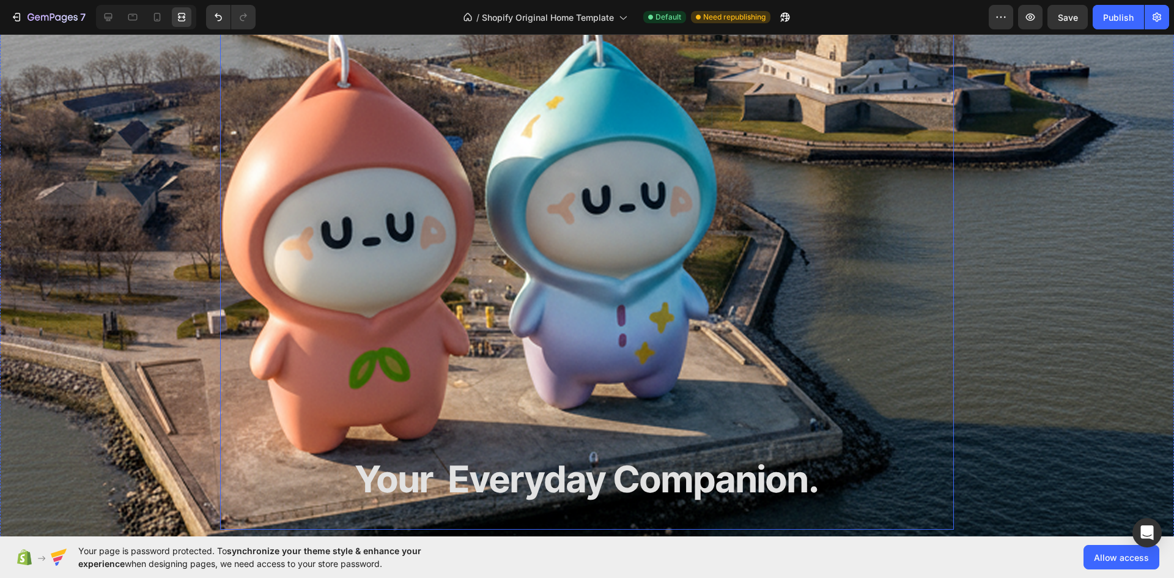
scroll to position [61, 0]
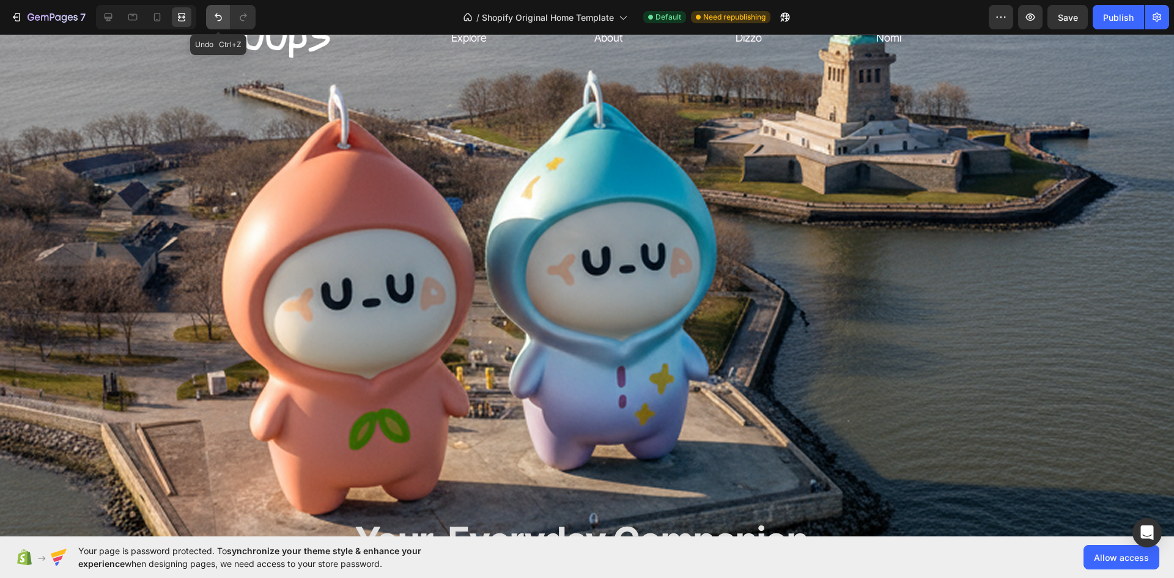
click at [212, 9] on button "Undo/Redo" at bounding box center [218, 17] width 24 height 24
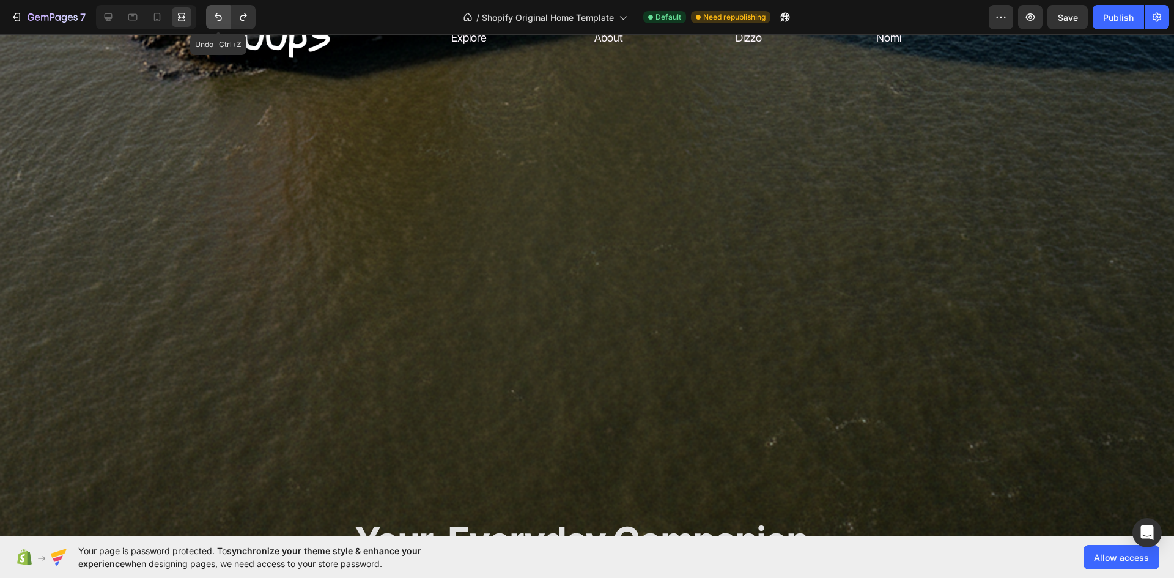
click at [214, 10] on button "Undo/Redo" at bounding box center [218, 17] width 24 height 24
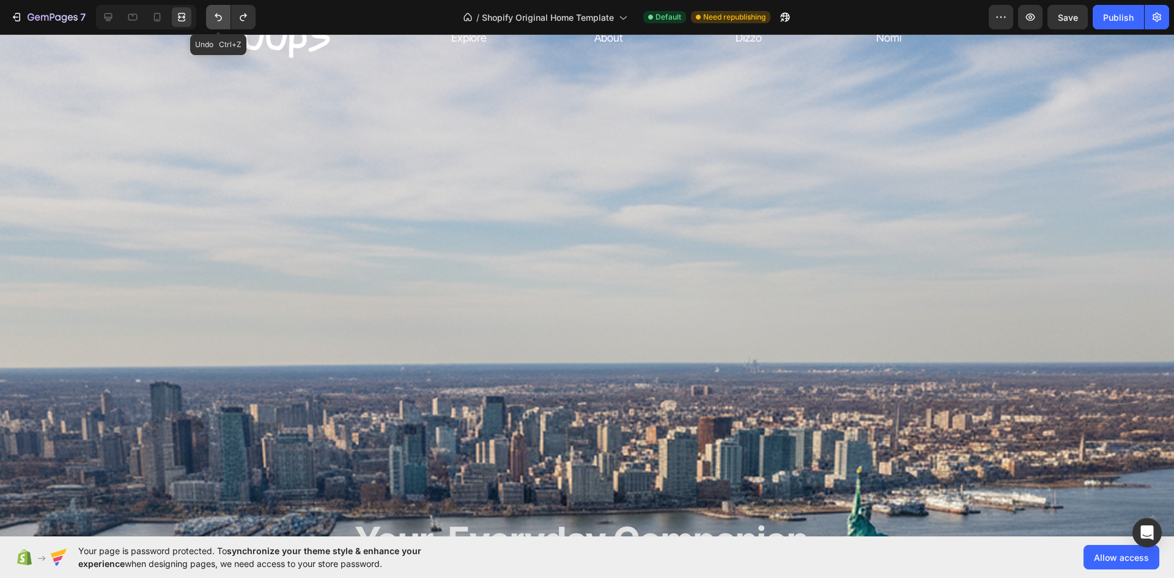
click at [214, 10] on button "Undo/Redo" at bounding box center [218, 17] width 24 height 24
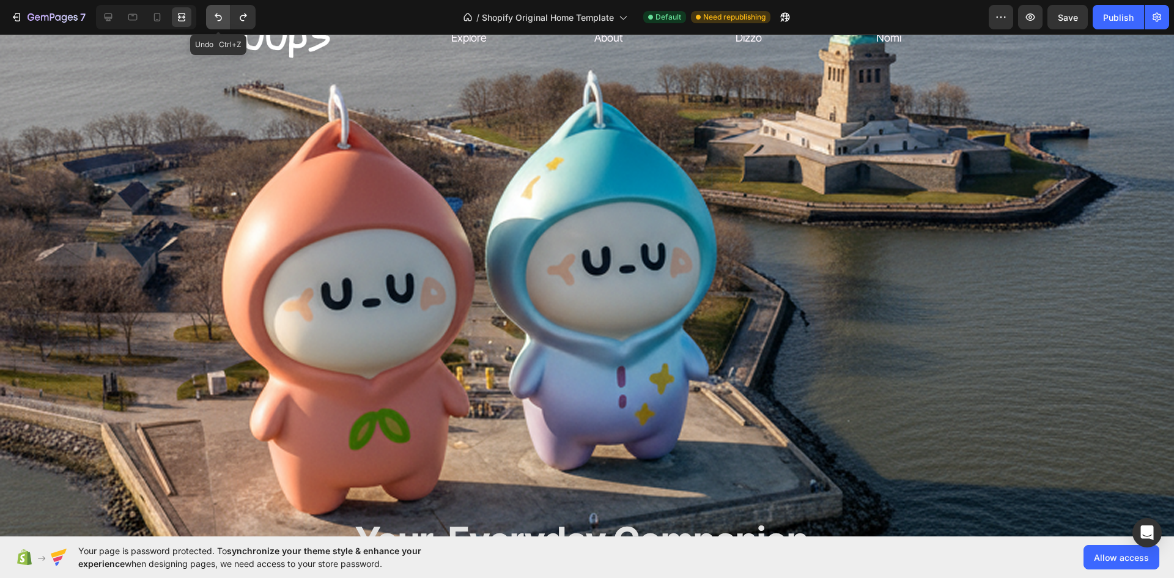
click at [214, 10] on button "Undo/Redo" at bounding box center [218, 17] width 24 height 24
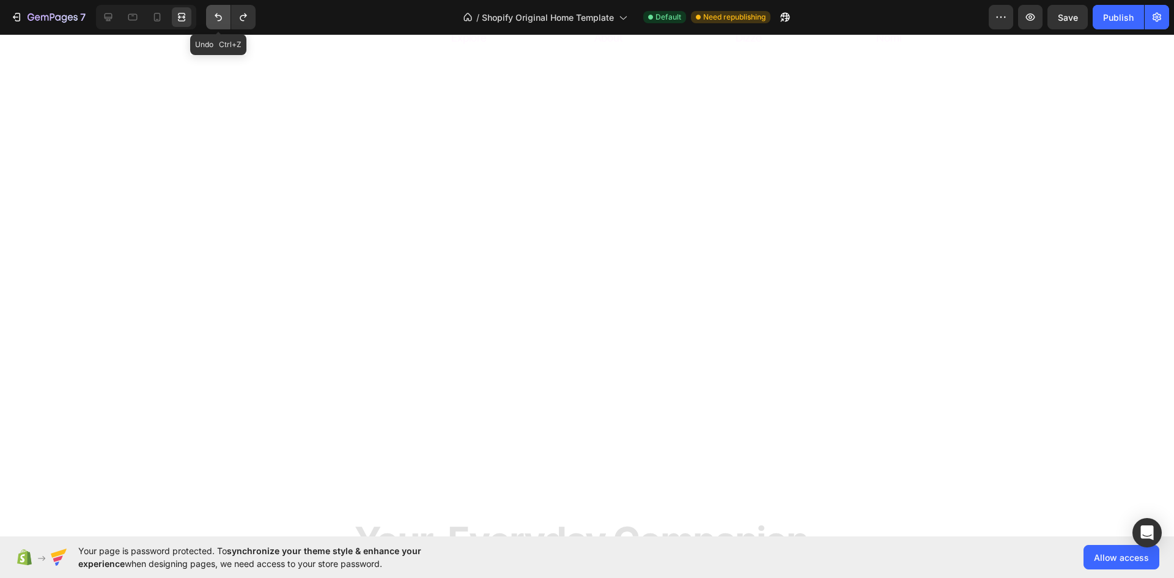
click at [214, 10] on button "Undo/Redo" at bounding box center [218, 17] width 24 height 24
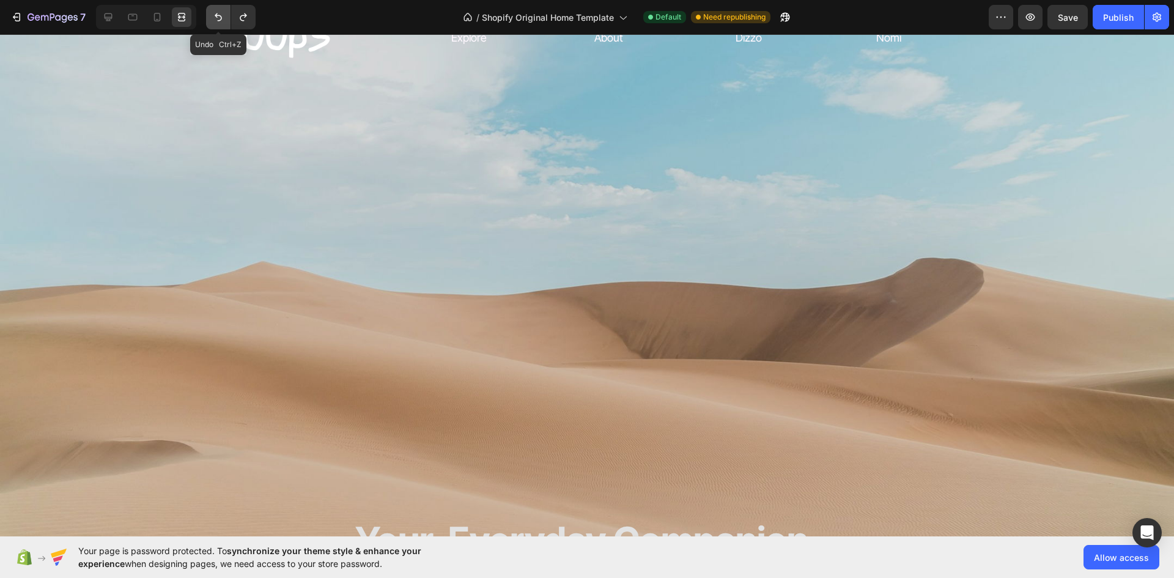
click at [214, 10] on button "Undo/Redo" at bounding box center [218, 17] width 24 height 24
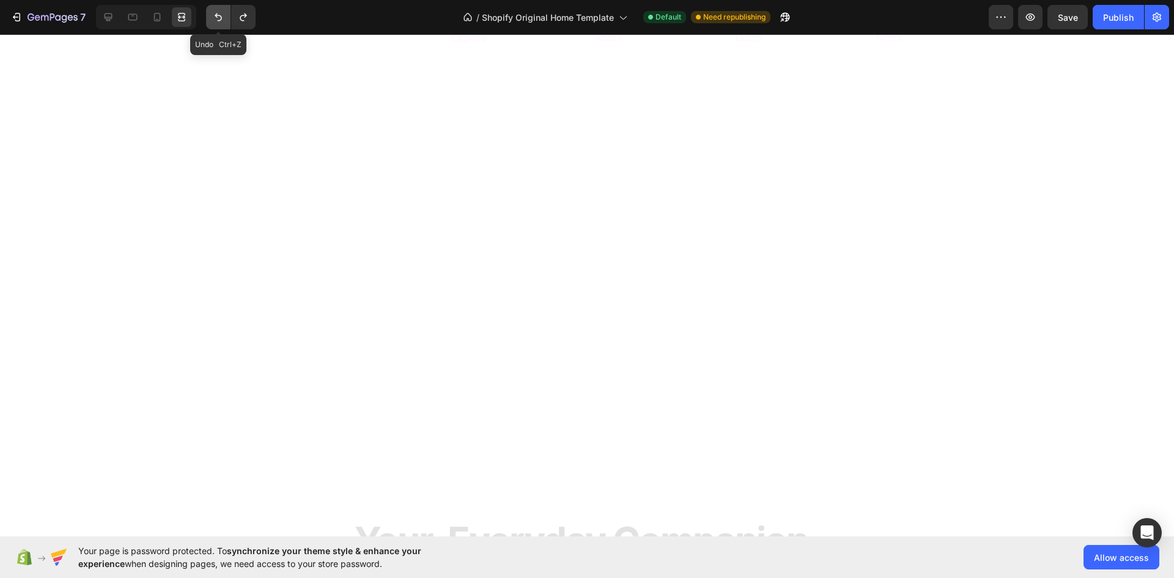
click at [214, 10] on button "Undo/Redo" at bounding box center [218, 17] width 24 height 24
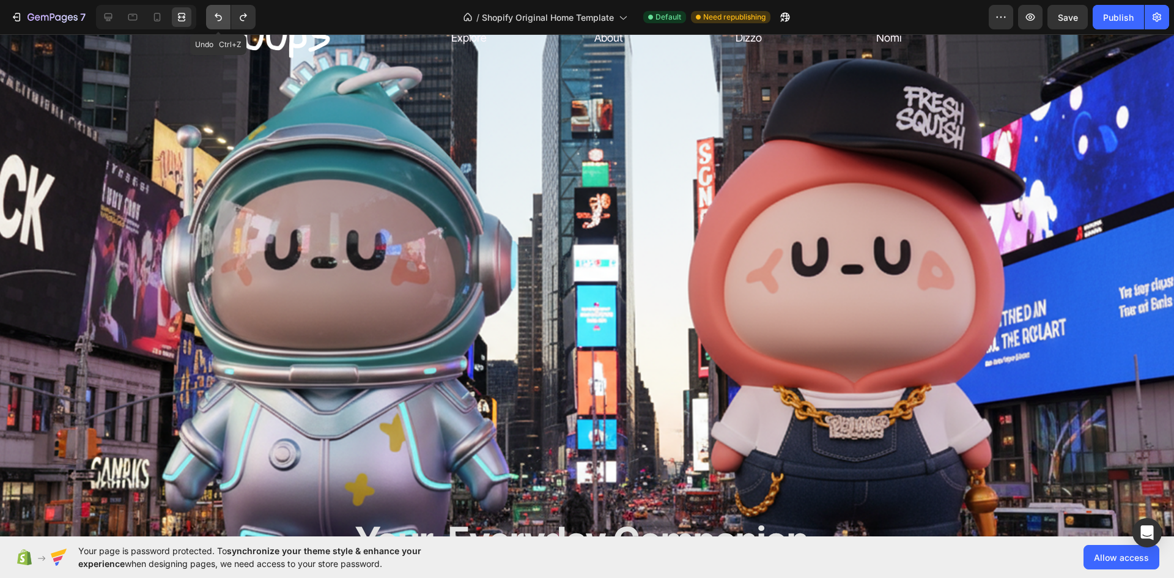
click at [217, 13] on icon "Undo/Redo" at bounding box center [218, 17] width 12 height 12
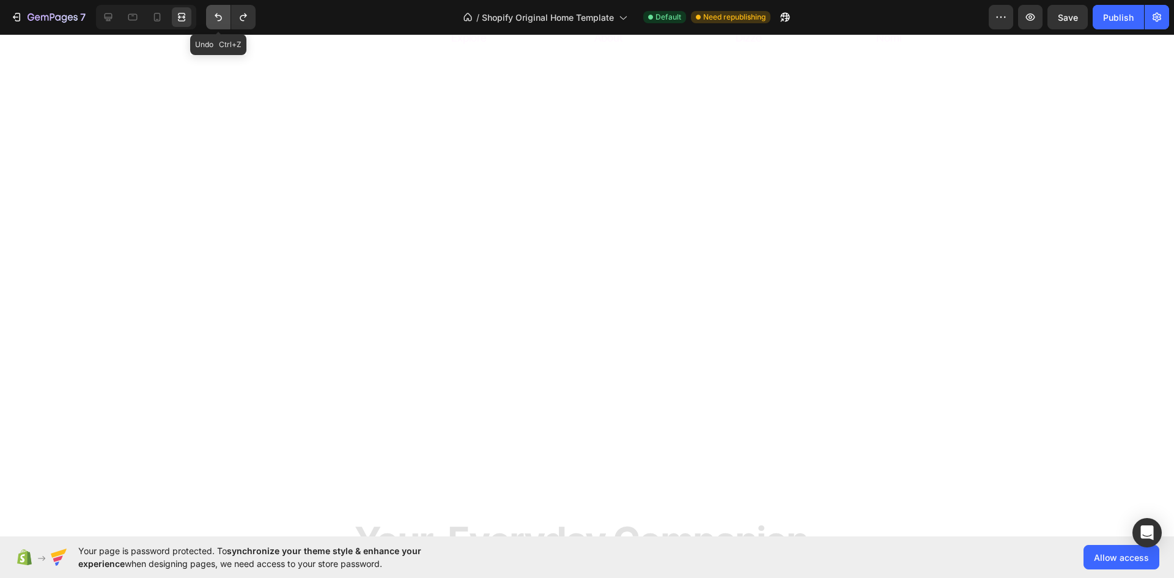
click at [217, 13] on icon "Undo/Redo" at bounding box center [218, 17] width 12 height 12
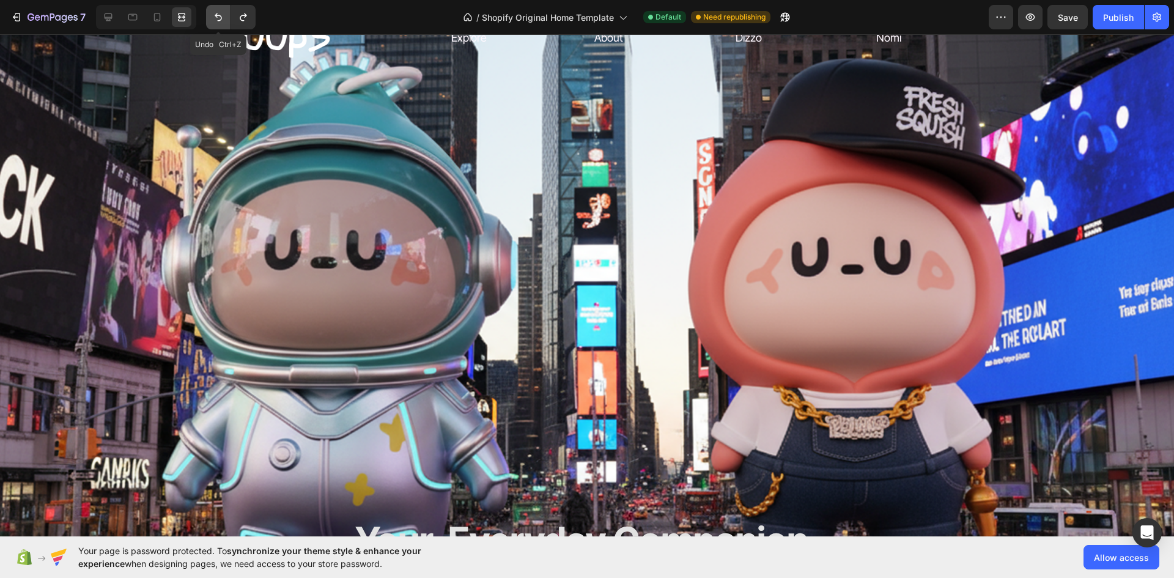
click at [217, 13] on icon "Undo/Redo" at bounding box center [218, 17] width 12 height 12
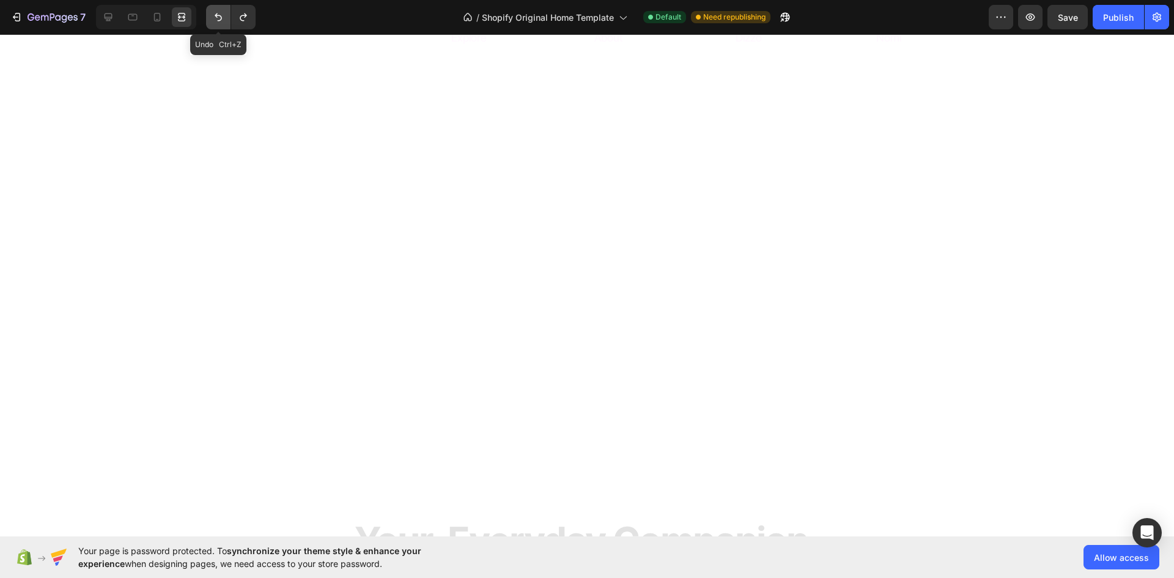
click at [217, 13] on icon "Undo/Redo" at bounding box center [218, 17] width 12 height 12
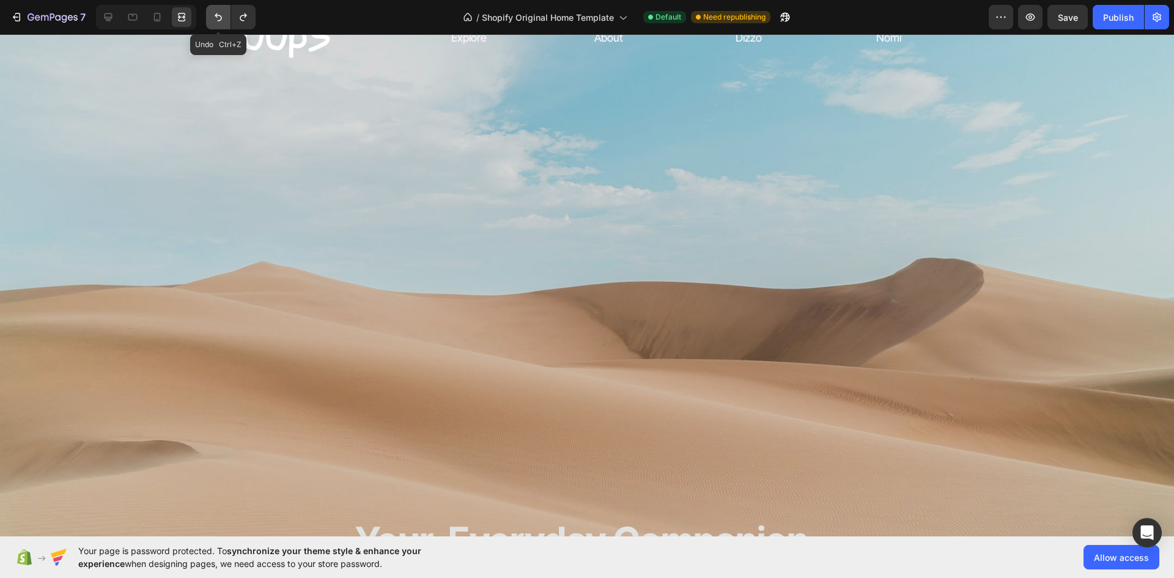
click at [217, 13] on icon "Undo/Redo" at bounding box center [218, 17] width 12 height 12
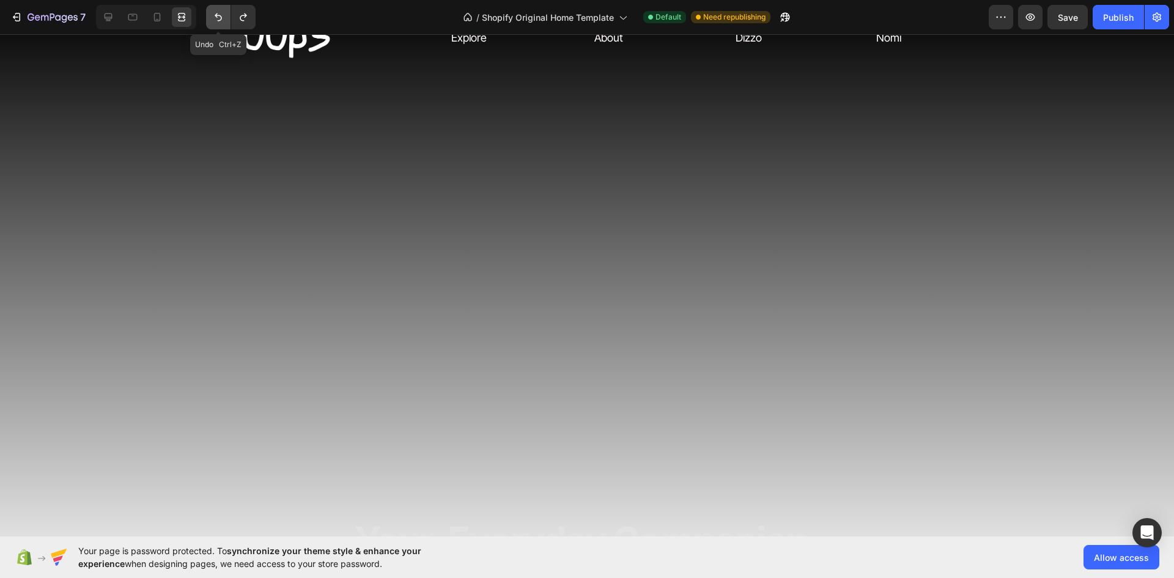
click at [217, 13] on icon "Undo/Redo" at bounding box center [218, 17] width 12 height 12
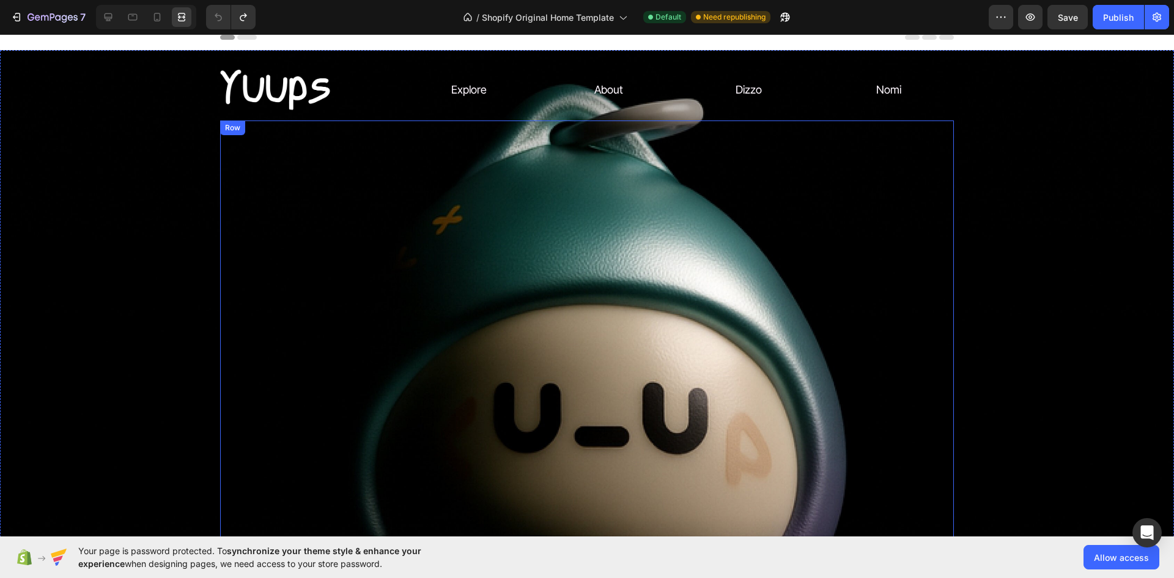
scroll to position [0, 0]
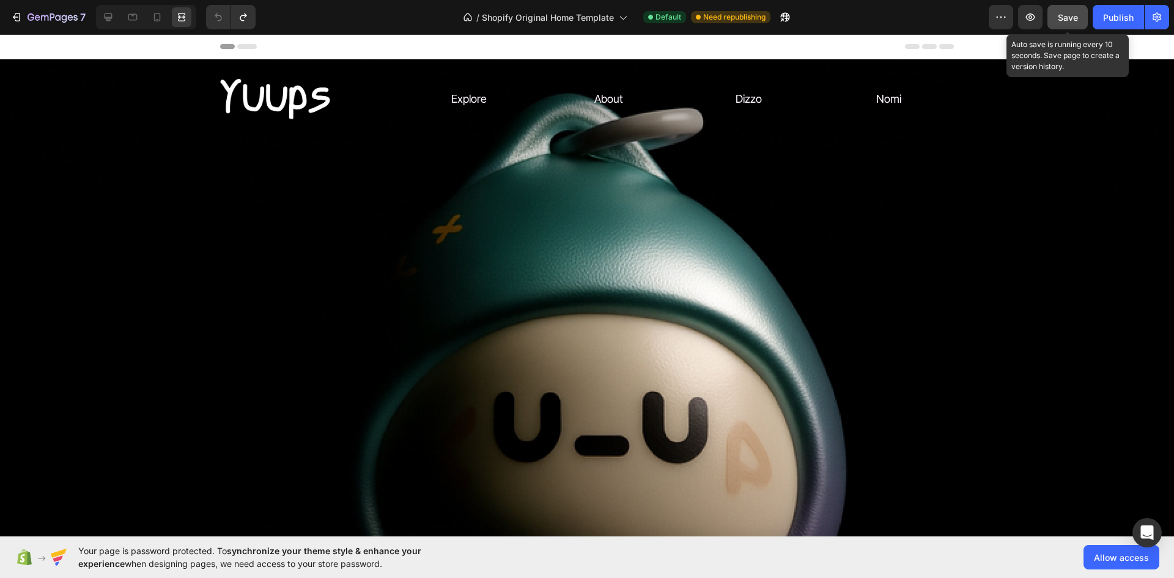
click at [1072, 16] on span "Save" at bounding box center [1068, 17] width 20 height 10
